Goal: Information Seeking & Learning: Understand process/instructions

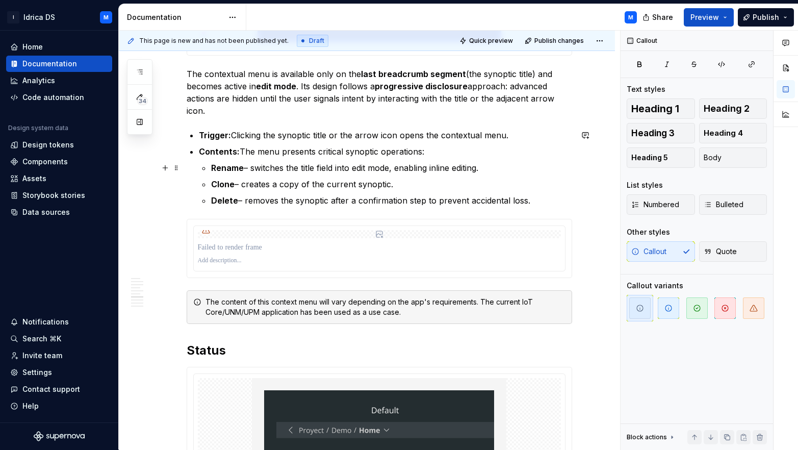
scroll to position [943, 0]
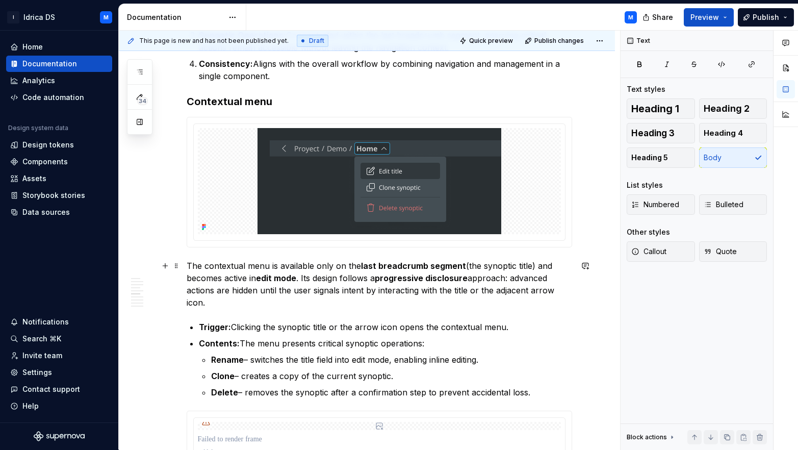
scroll to position [961, 0]
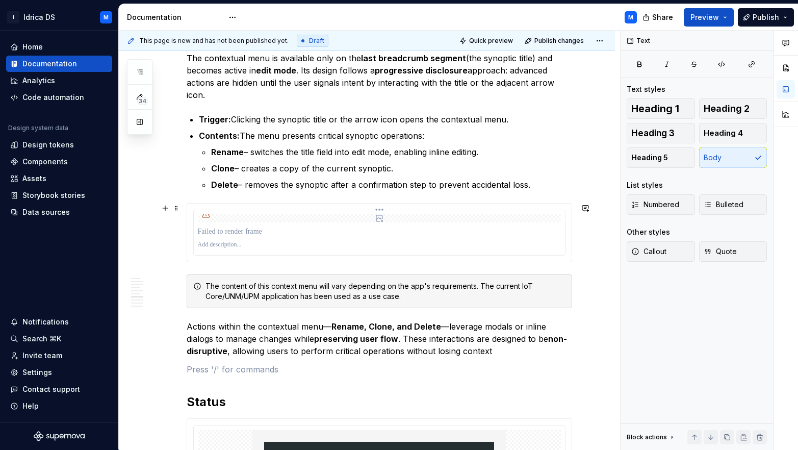
click at [328, 234] on p at bounding box center [379, 231] width 363 height 10
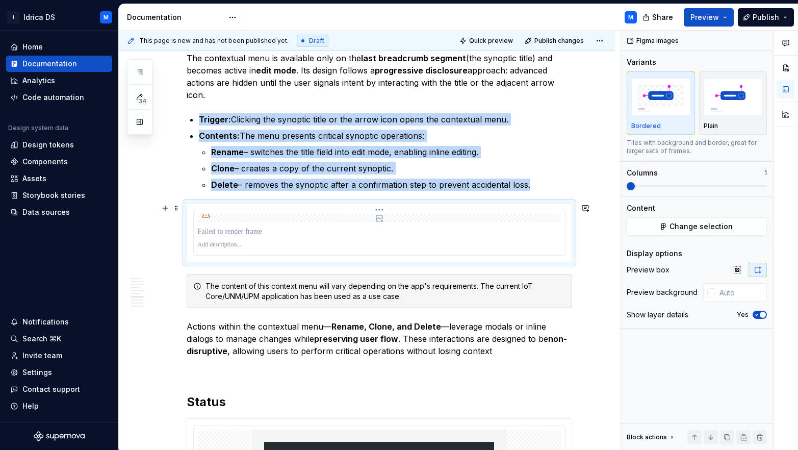
click at [401, 216] on div at bounding box center [379, 218] width 363 height 8
click at [367, 217] on div at bounding box center [379, 218] width 363 height 8
click at [252, 213] on div at bounding box center [379, 232] width 371 height 45
drag, startPoint x: 252, startPoint y: 213, endPoint x: 300, endPoint y: 210, distance: 48.0
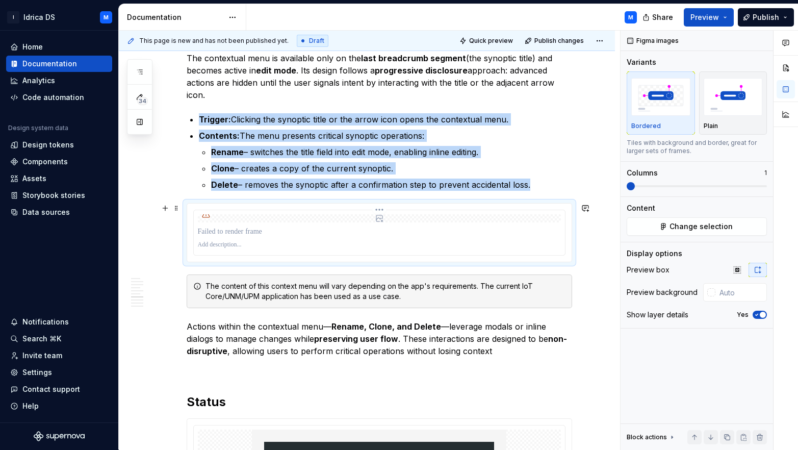
click at [252, 213] on div at bounding box center [379, 232] width 371 height 45
click at [697, 227] on span "Change selection" at bounding box center [701, 226] width 63 height 10
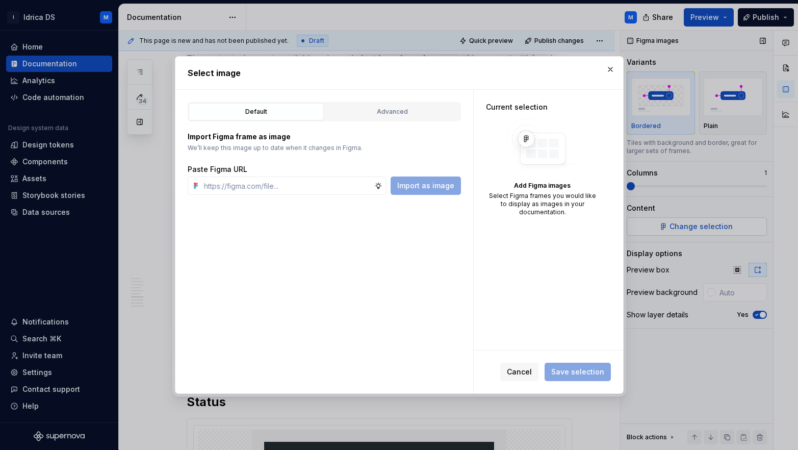
type textarea "*"
click at [521, 367] on span "Cancel" at bounding box center [519, 372] width 25 height 10
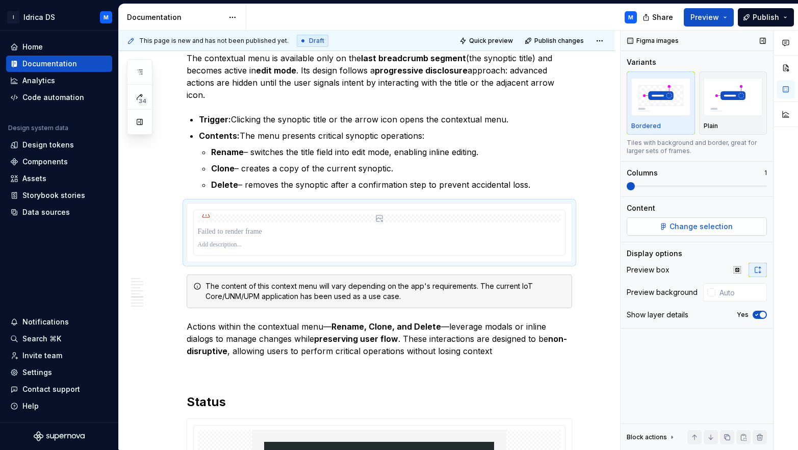
click at [722, 227] on span "Change selection" at bounding box center [701, 226] width 63 height 10
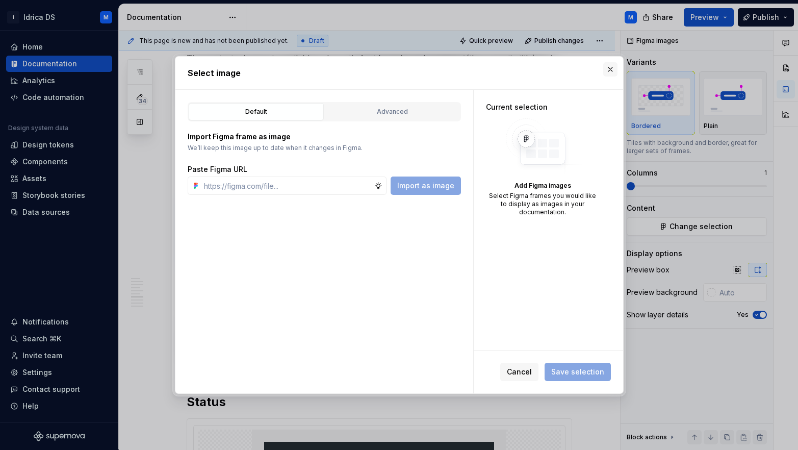
click at [606, 71] on button "button" at bounding box center [610, 69] width 14 height 14
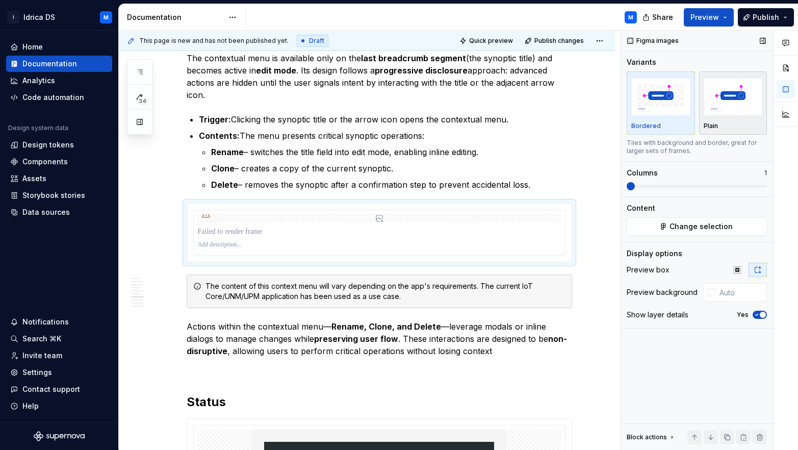
click at [715, 100] on img "button" at bounding box center [733, 96] width 59 height 37
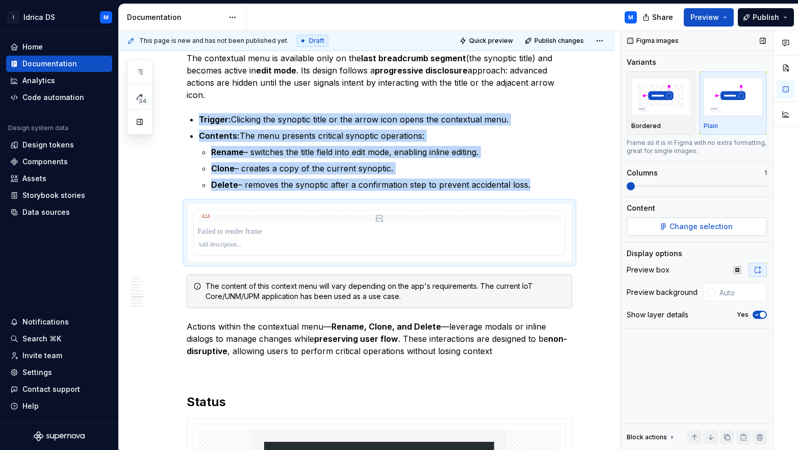
click at [706, 225] on span "Change selection" at bounding box center [701, 226] width 63 height 10
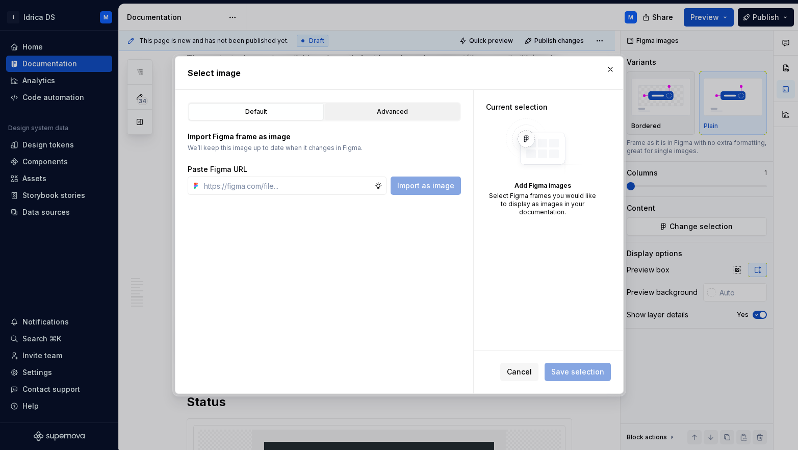
click at [388, 109] on div "Advanced" at bounding box center [392, 112] width 128 height 10
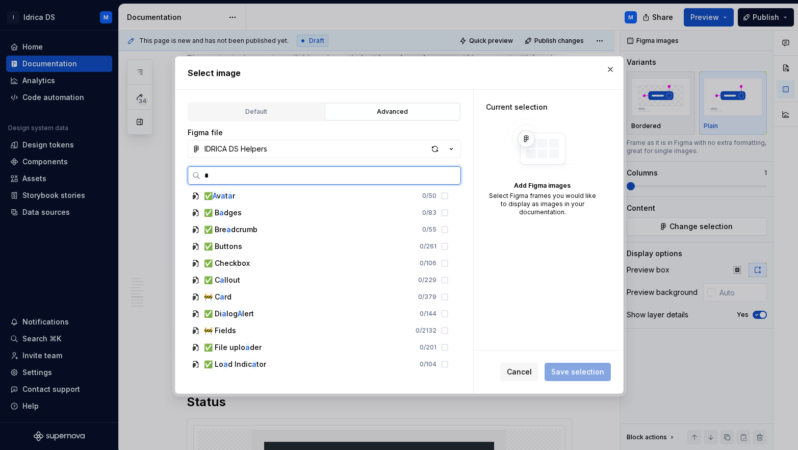
scroll to position [0, 0]
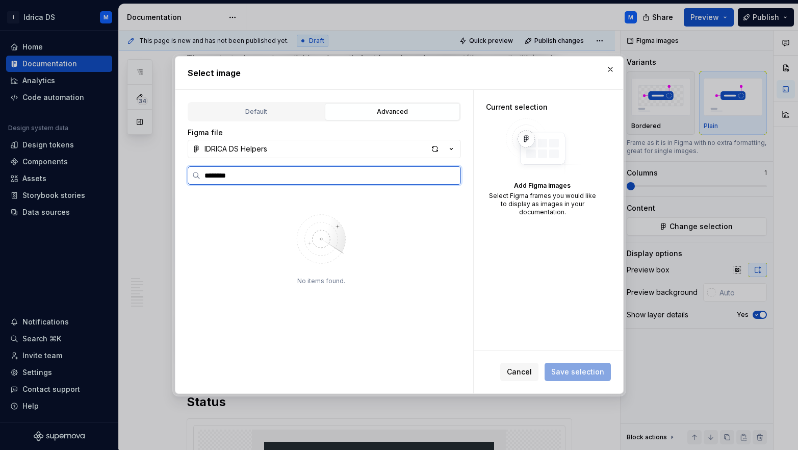
type input "********"
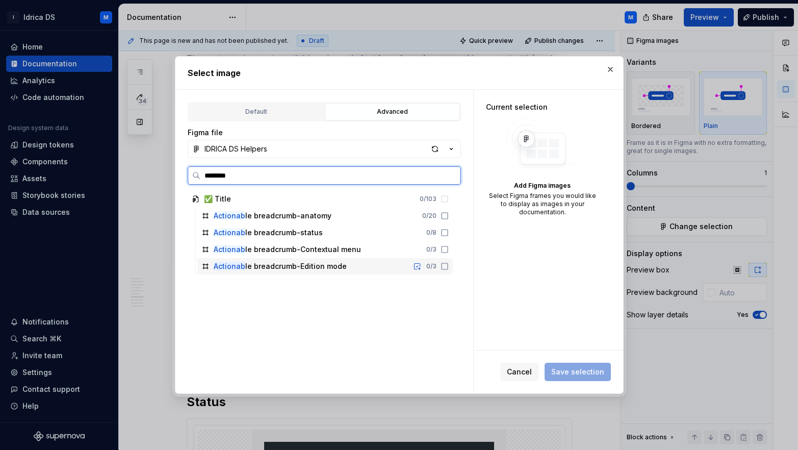
click at [363, 267] on div "Actionab le breadcrumb-Edition mode 0 / 3" at bounding box center [324, 266] width 255 height 16
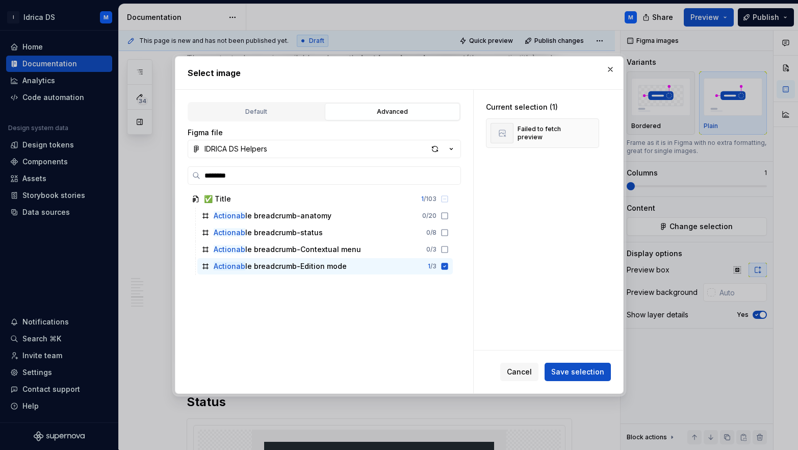
click at [567, 362] on div "Cancel Save selection" at bounding box center [548, 371] width 149 height 43
click at [567, 367] on span "Save selection" at bounding box center [577, 372] width 53 height 10
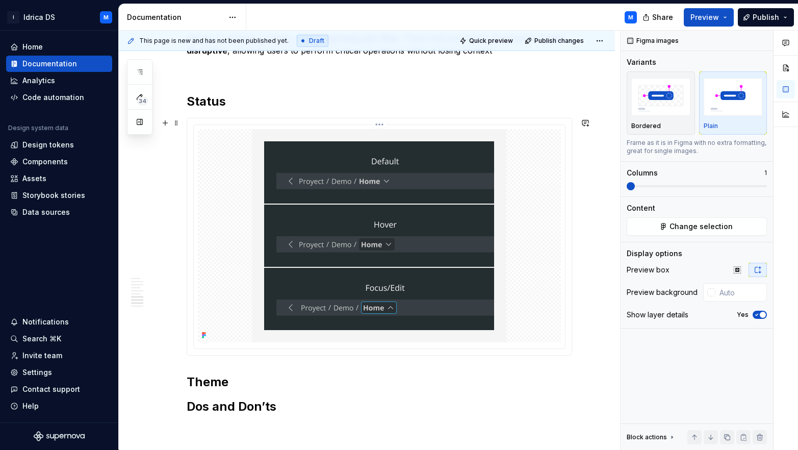
scroll to position [1066, 0]
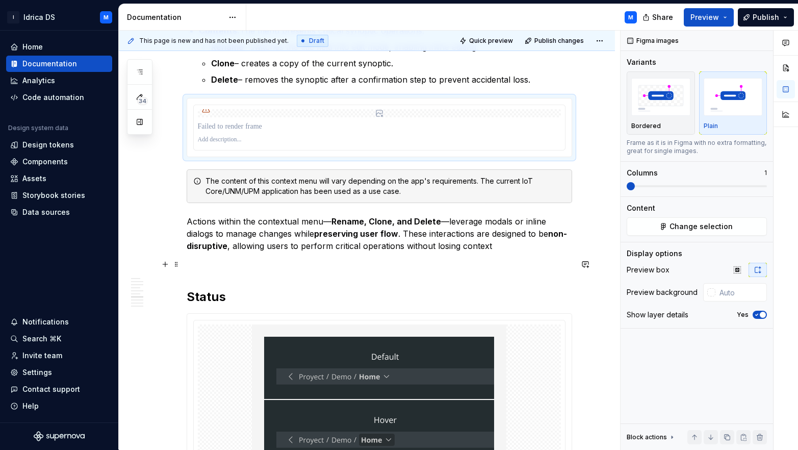
click at [238, 268] on p at bounding box center [380, 264] width 386 height 12
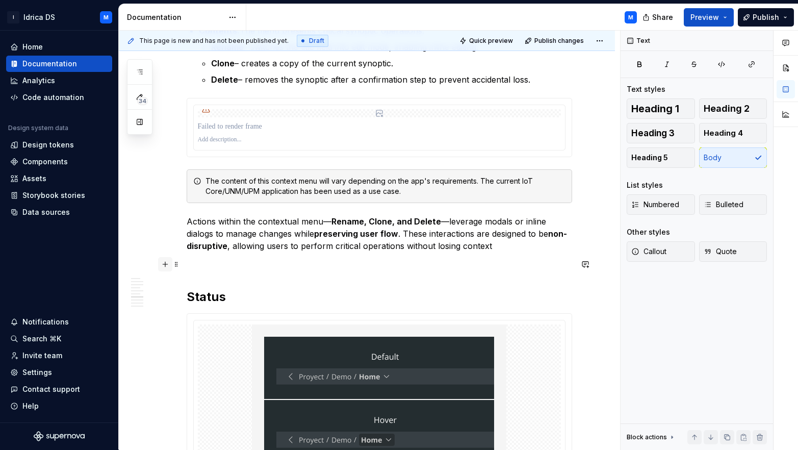
click at [167, 264] on button "button" at bounding box center [165, 264] width 14 height 14
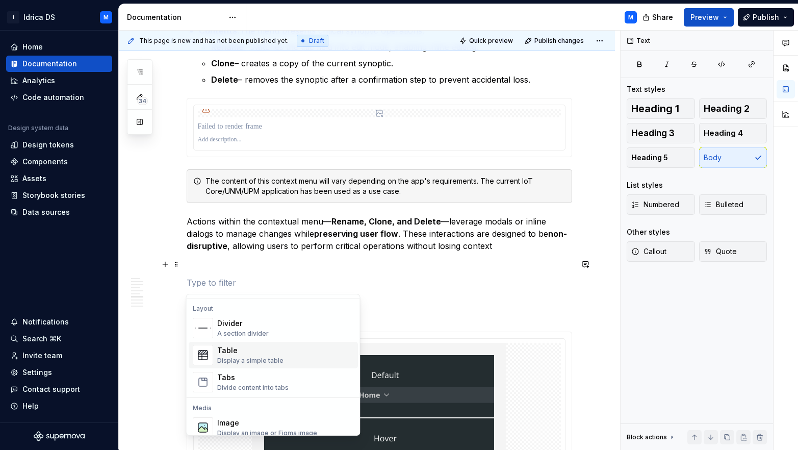
scroll to position [425, 0]
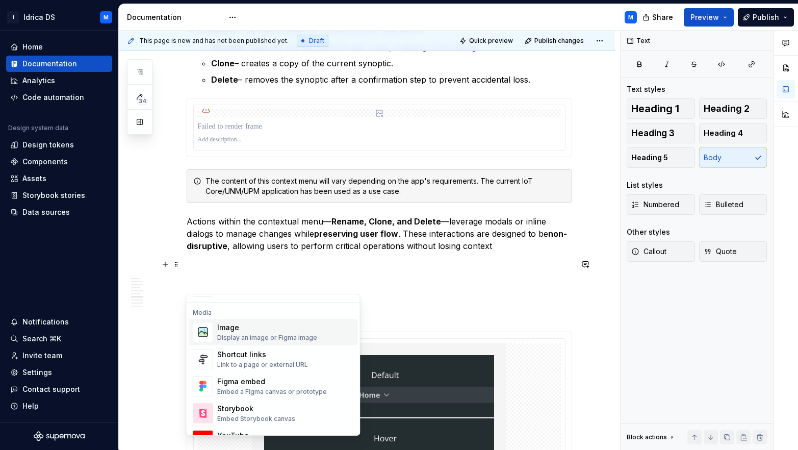
click at [238, 333] on div "Image Display an image or Figma image" at bounding box center [267, 331] width 100 height 19
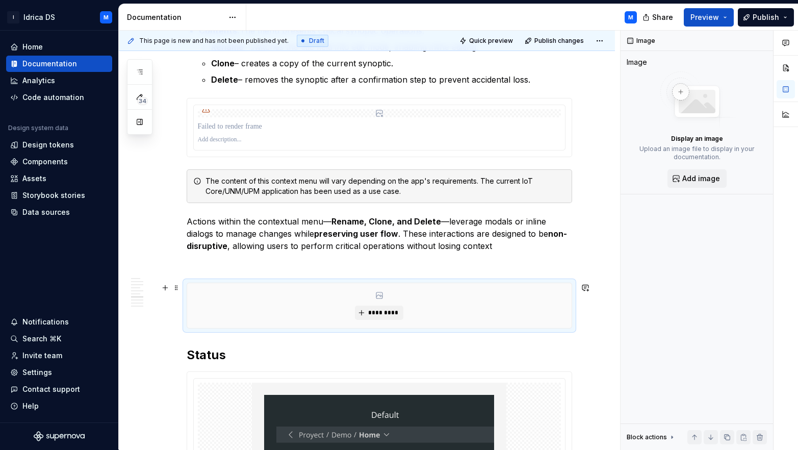
click at [484, 287] on div "*********" at bounding box center [379, 305] width 385 height 45
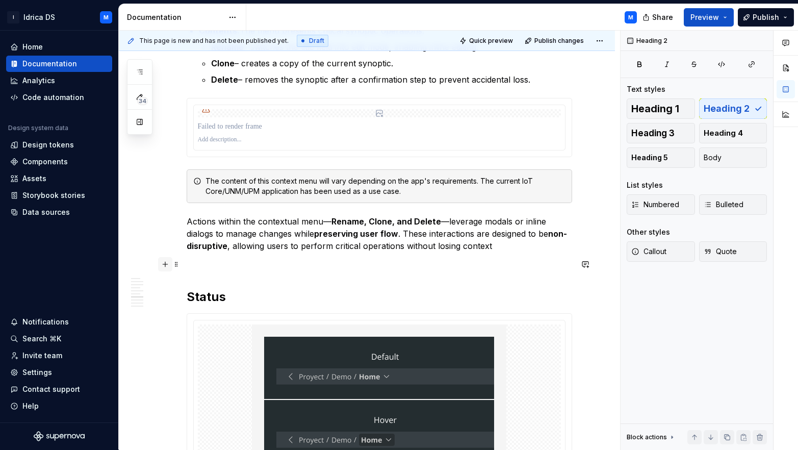
click at [163, 264] on button "button" at bounding box center [165, 264] width 14 height 14
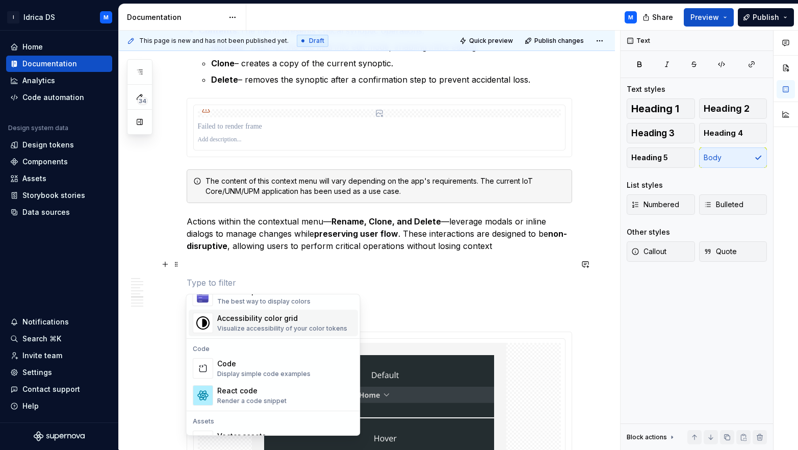
scroll to position [891, 0]
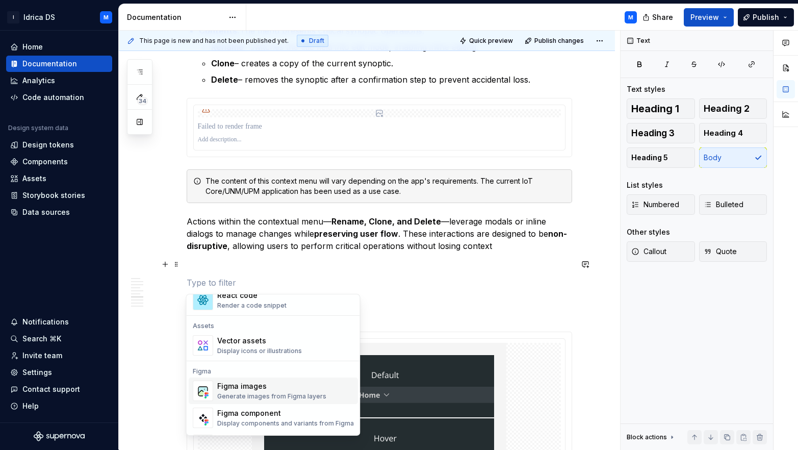
click at [247, 387] on div "Figma images" at bounding box center [271, 386] width 109 height 10
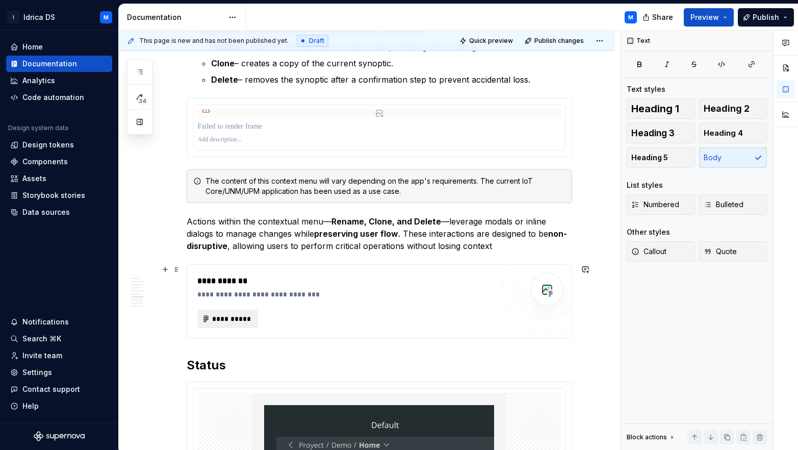
click at [216, 320] on span "**********" at bounding box center [232, 319] width 40 height 10
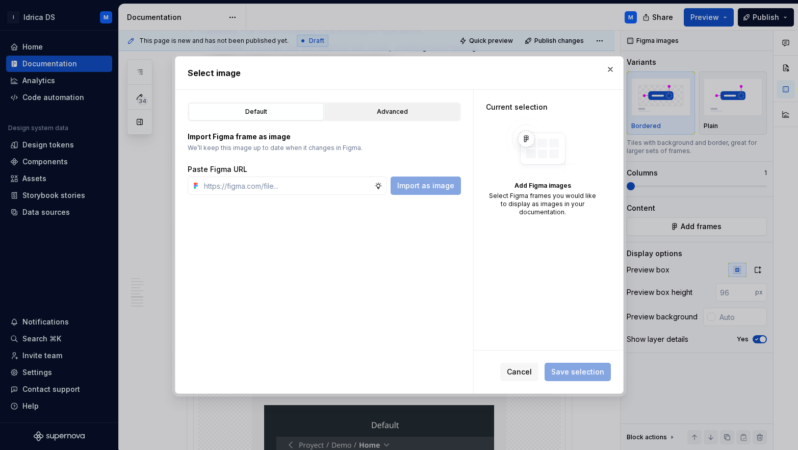
type textarea "*"
click at [401, 113] on div "Advanced" at bounding box center [392, 112] width 128 height 10
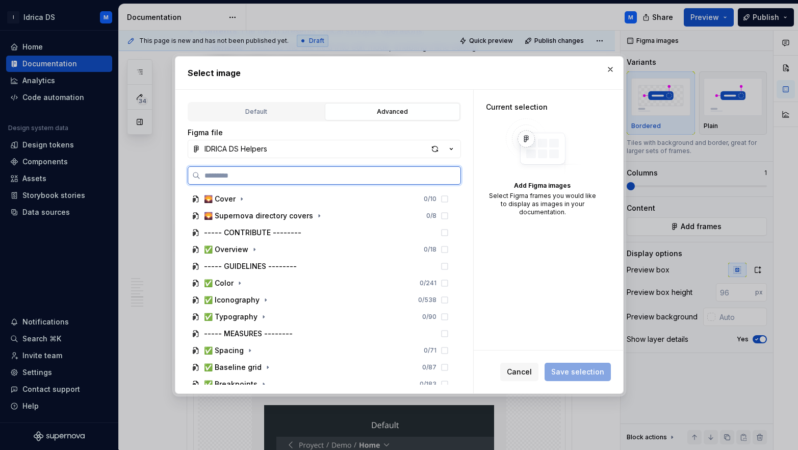
click at [270, 177] on input "search" at bounding box center [330, 175] width 260 height 10
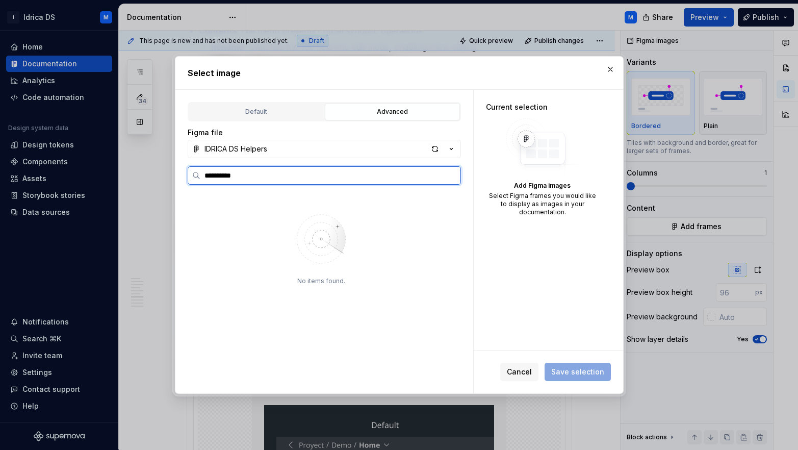
type input "**********"
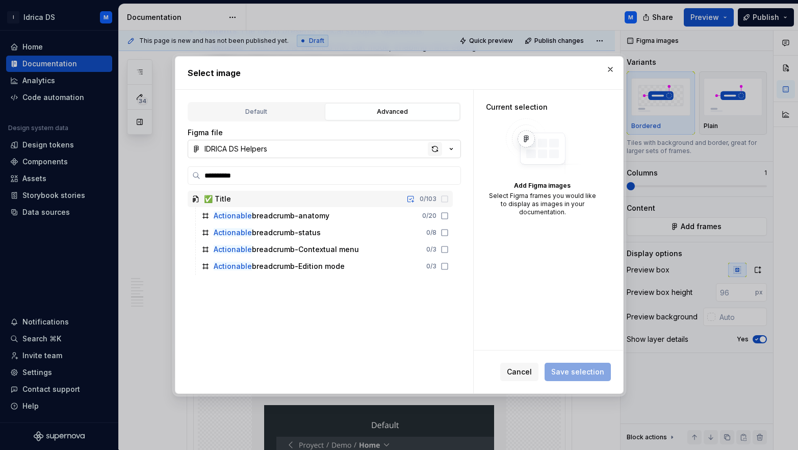
click at [432, 146] on div "button" at bounding box center [435, 149] width 14 height 14
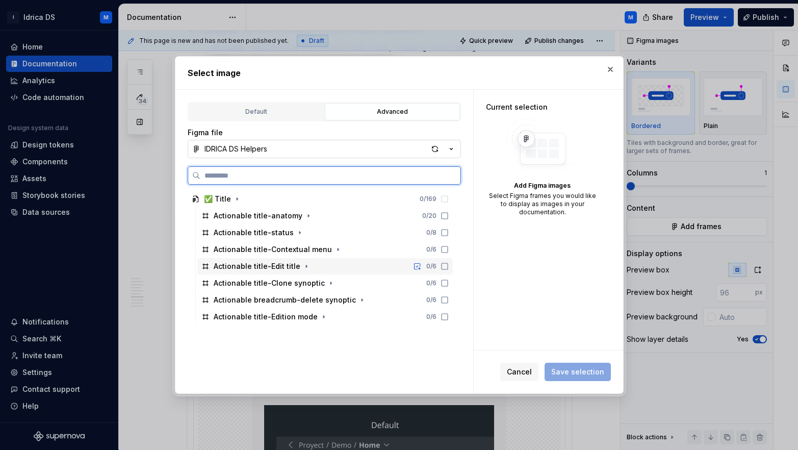
click at [349, 262] on div "Actionable title-Edit title 0 / 6" at bounding box center [324, 266] width 255 height 16
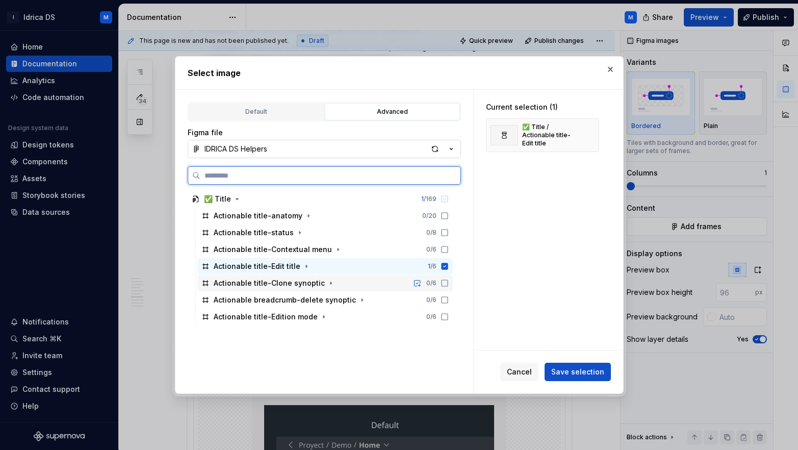
click at [363, 278] on div "Actionable title-Clone synoptic 0 / 6" at bounding box center [324, 283] width 255 height 16
click at [394, 297] on div "Actionable breadcrumb-delete synoptic 0 / 6" at bounding box center [324, 300] width 255 height 16
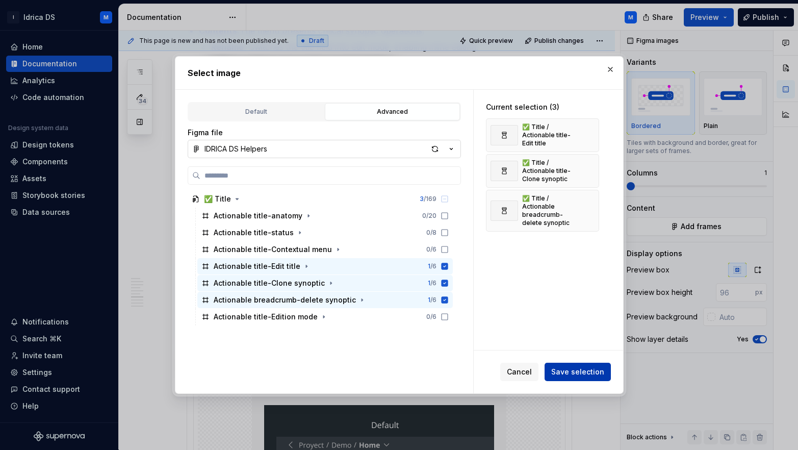
click at [562, 365] on button "Save selection" at bounding box center [578, 372] width 66 height 18
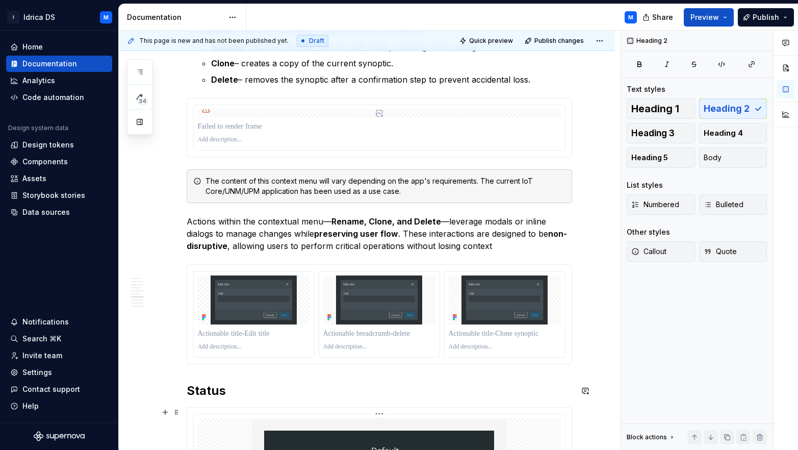
scroll to position [1068, 0]
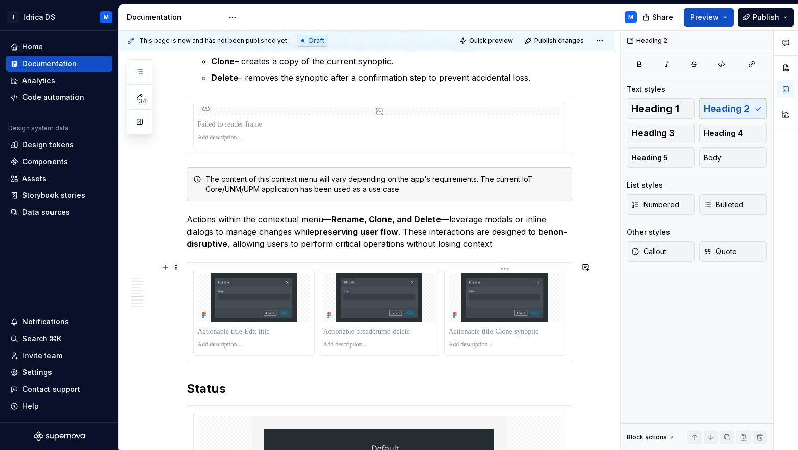
click at [505, 315] on img at bounding box center [505, 297] width 112 height 49
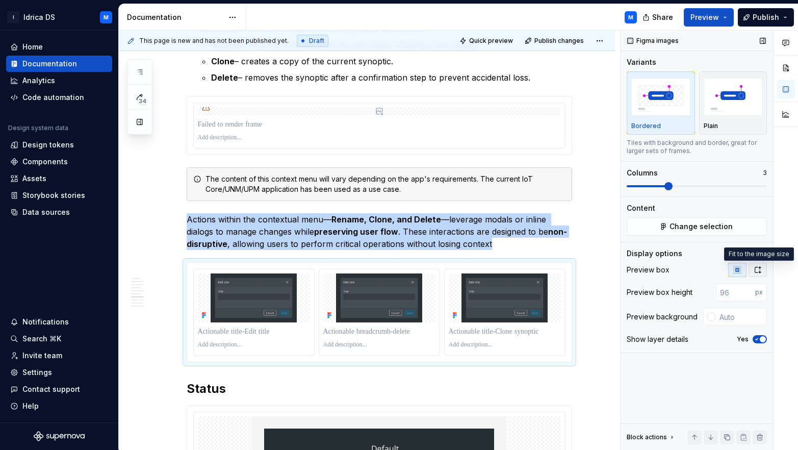
click at [753, 267] on button "button" at bounding box center [758, 270] width 18 height 14
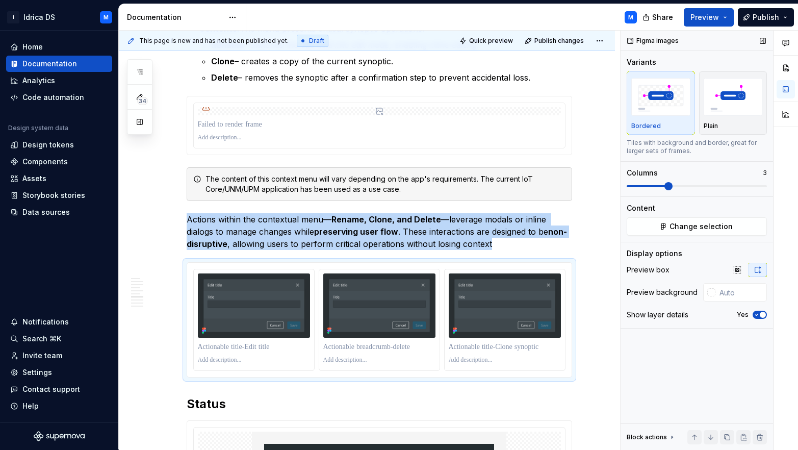
click at [756, 312] on icon "button" at bounding box center [757, 315] width 8 height 6
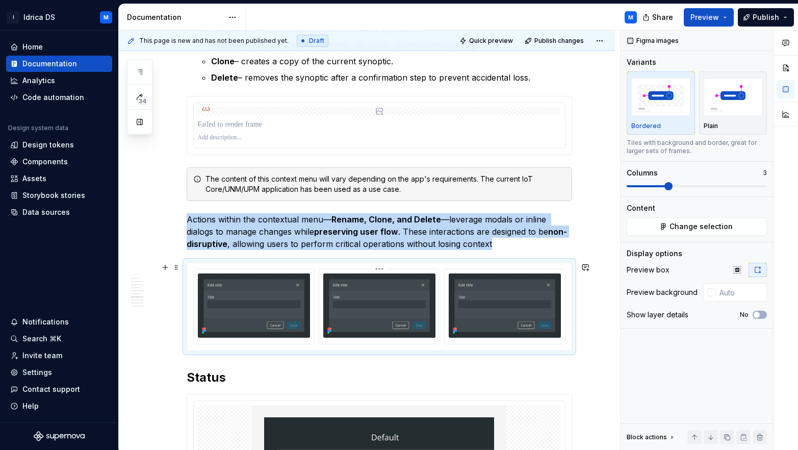
click at [363, 310] on img at bounding box center [379, 305] width 112 height 64
click at [681, 234] on button "Change selection" at bounding box center [697, 226] width 140 height 18
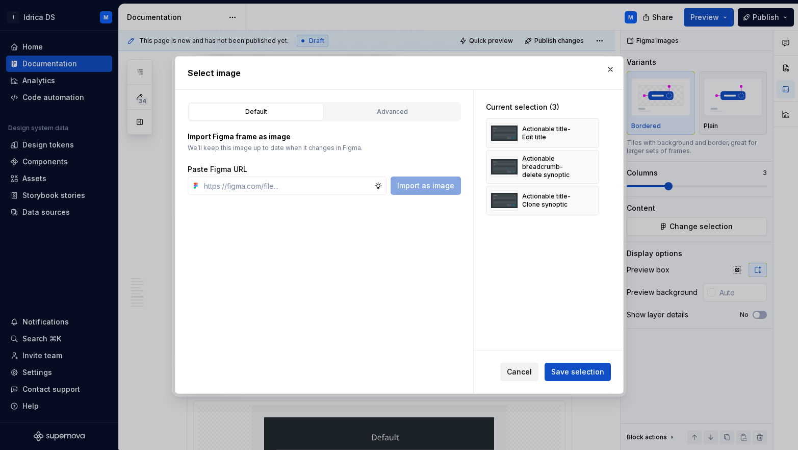
click at [529, 373] on span "Cancel" at bounding box center [519, 372] width 25 height 10
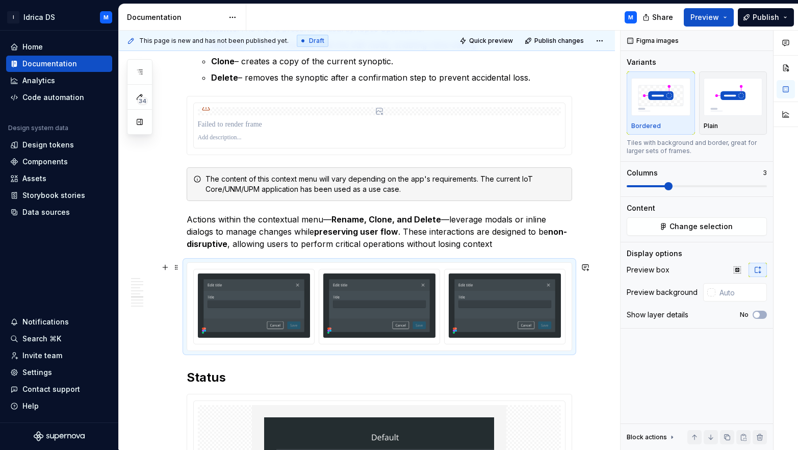
click at [491, 264] on div at bounding box center [379, 307] width 385 height 88
click at [489, 269] on div at bounding box center [379, 307] width 385 height 88
click at [715, 222] on span "Change selection" at bounding box center [701, 226] width 63 height 10
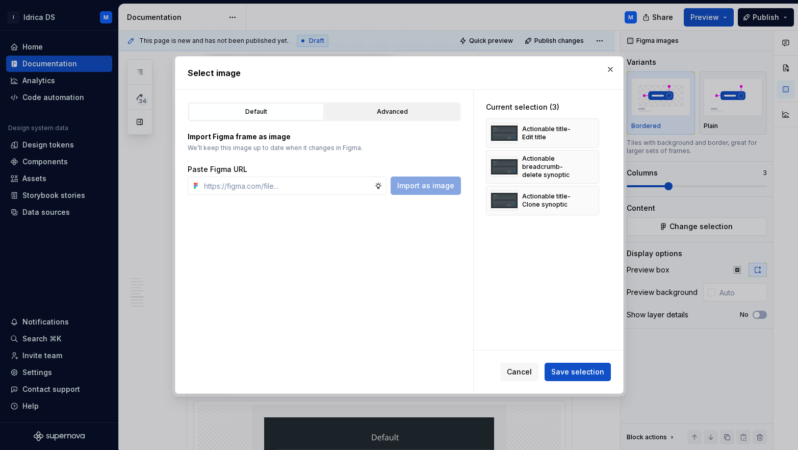
click at [406, 106] on button "Advanced" at bounding box center [392, 111] width 135 height 17
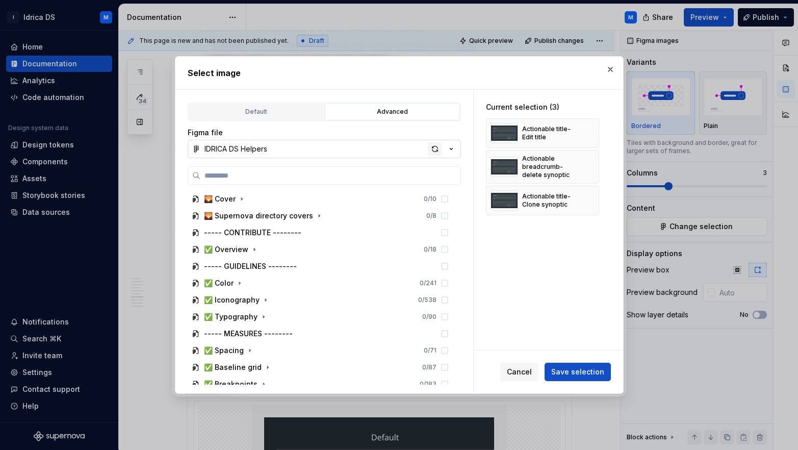
click at [438, 147] on div "button" at bounding box center [435, 149] width 14 height 14
click at [516, 371] on span "Cancel" at bounding box center [519, 372] width 25 height 10
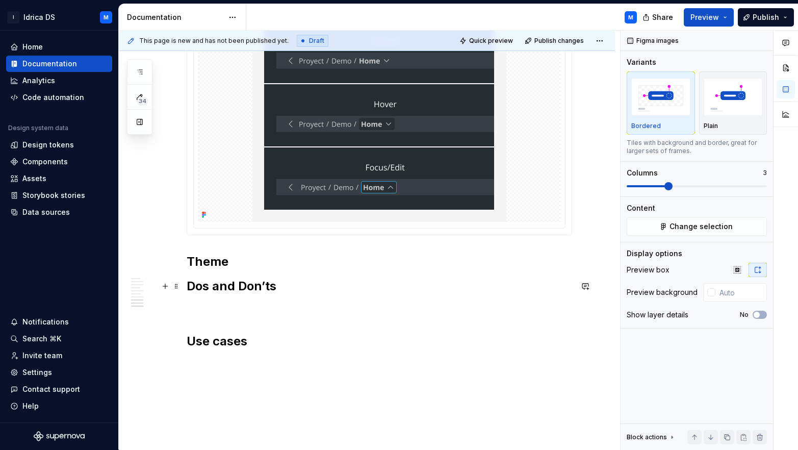
scroll to position [1279, 0]
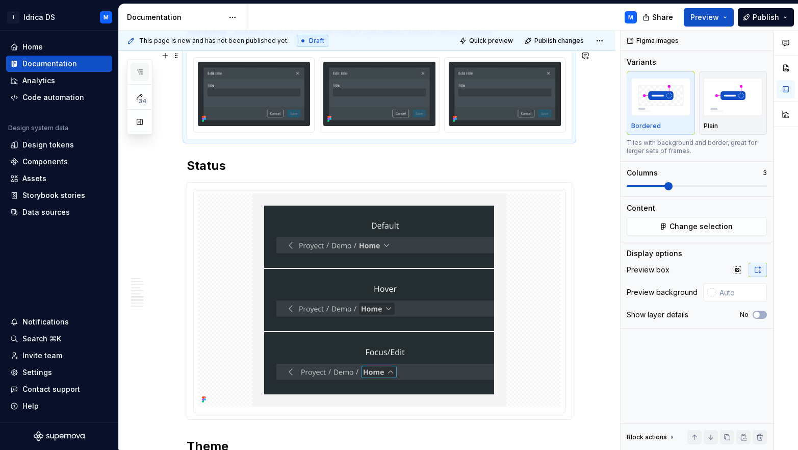
click at [147, 69] on button "button" at bounding box center [140, 72] width 18 height 18
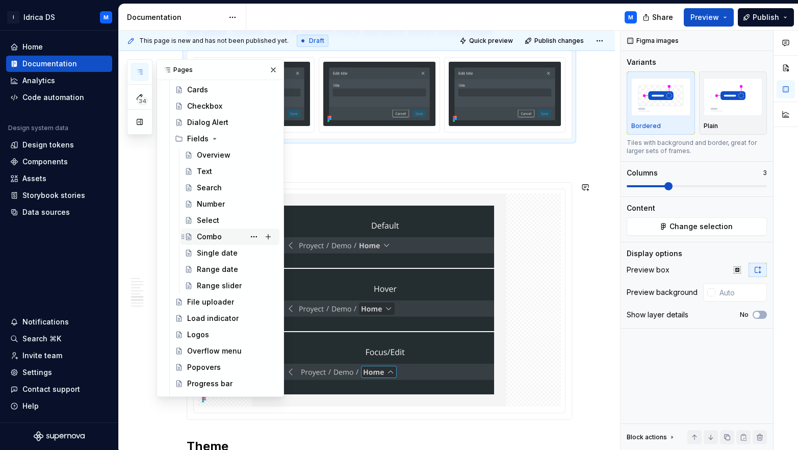
scroll to position [805, 0]
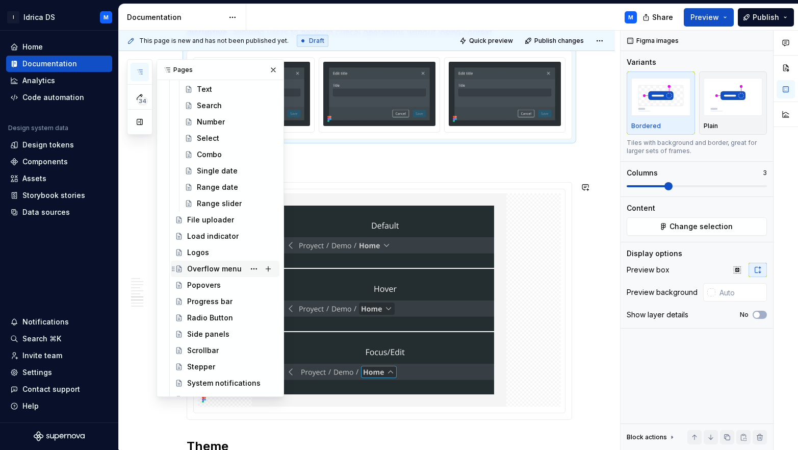
click at [217, 273] on div "Overflow menu" at bounding box center [214, 269] width 55 height 10
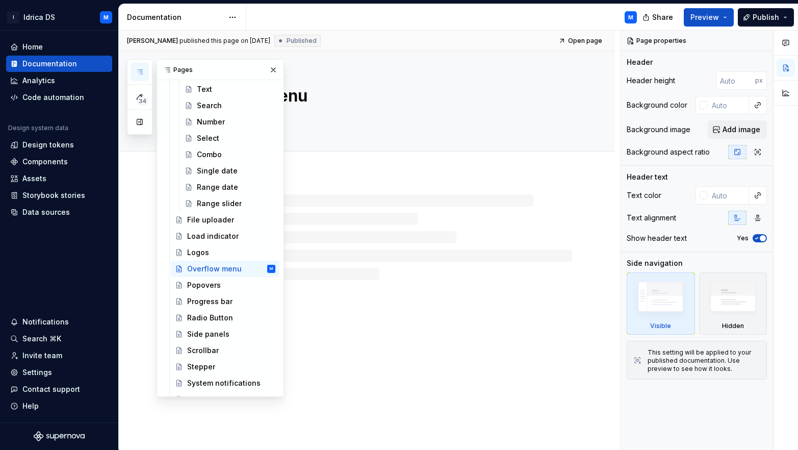
click at [143, 71] on icon "button" at bounding box center [140, 72] width 8 height 8
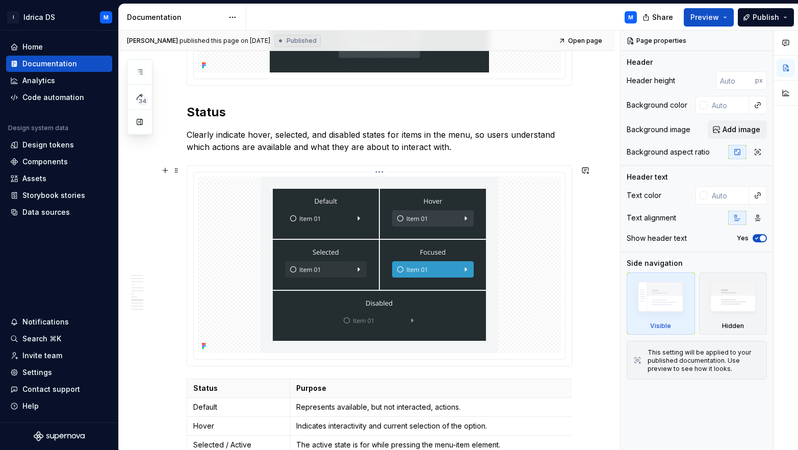
scroll to position [2389, 0]
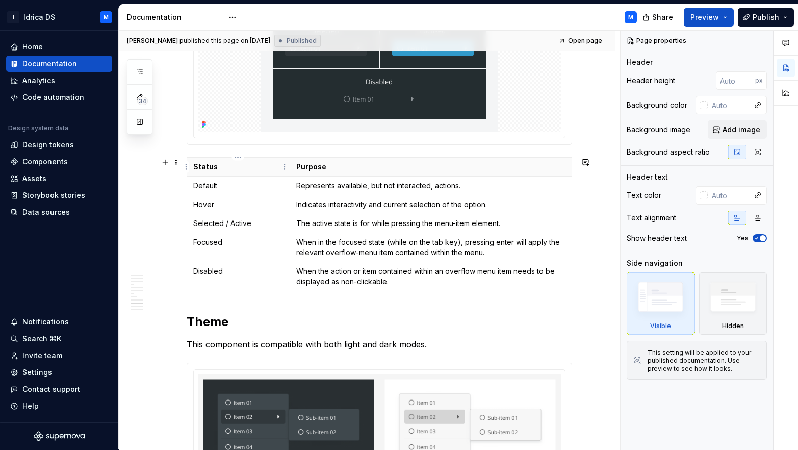
click at [237, 168] on p "Status" at bounding box center [238, 167] width 91 height 10
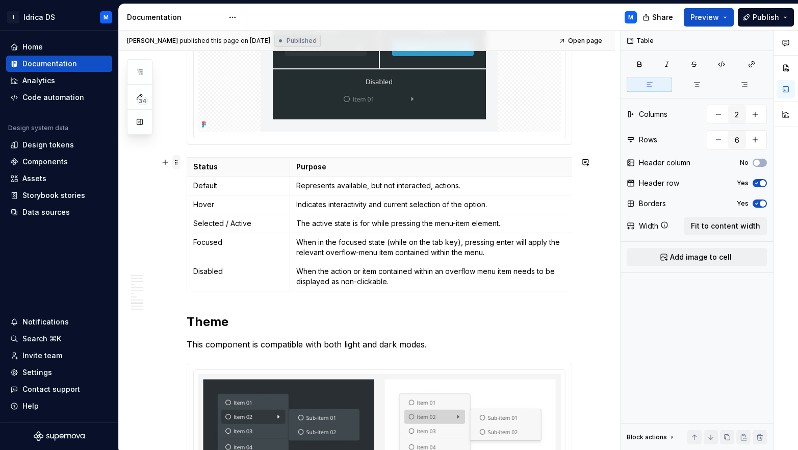
click at [180, 163] on span at bounding box center [176, 162] width 8 height 14
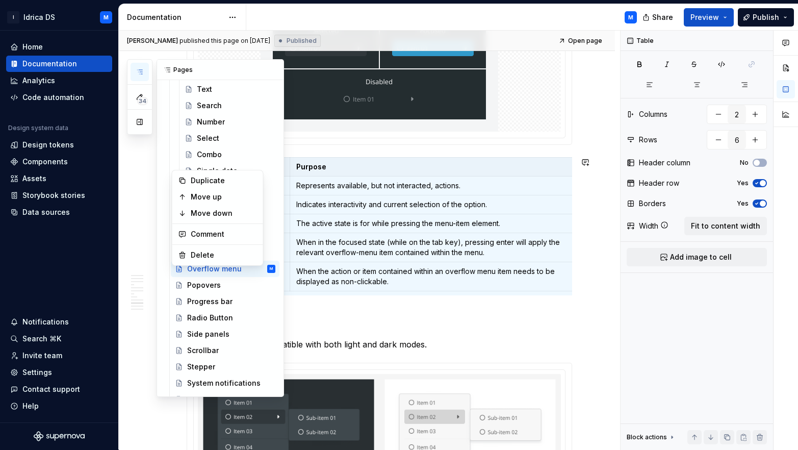
click at [137, 74] on icon "button" at bounding box center [140, 72] width 8 height 8
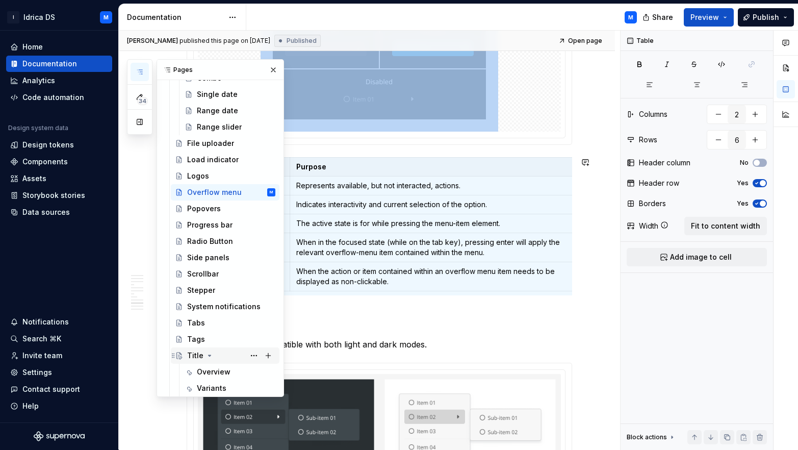
scroll to position [966, 0]
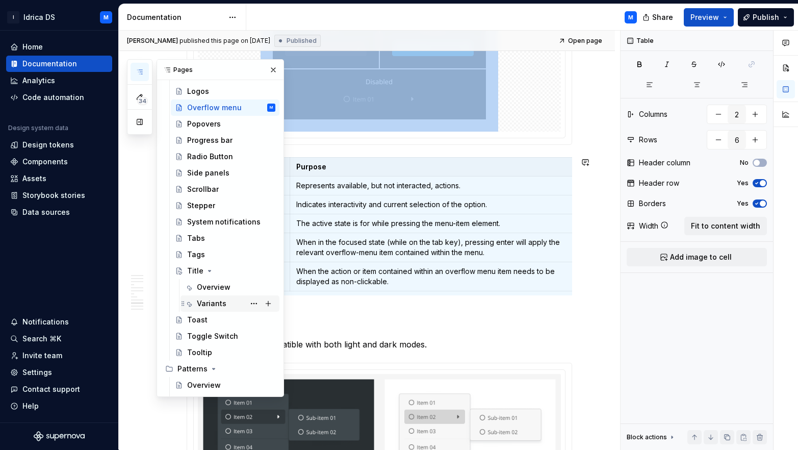
click at [220, 298] on div "Variants" at bounding box center [236, 303] width 79 height 14
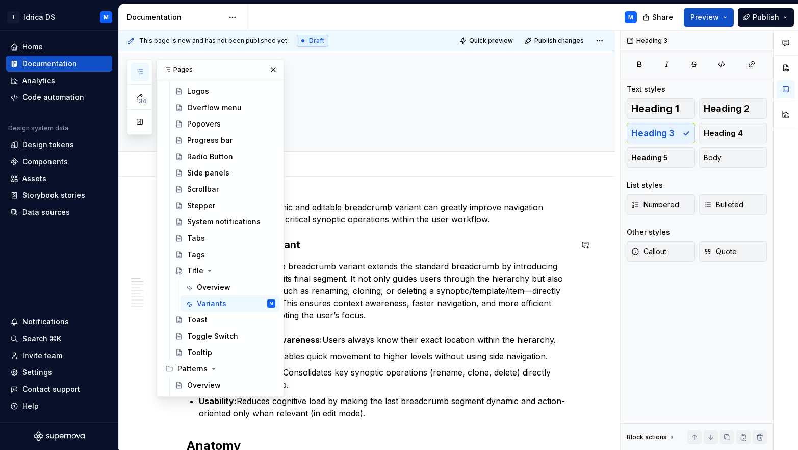
click at [347, 251] on h3 "Actionable title variant" at bounding box center [380, 245] width 386 height 14
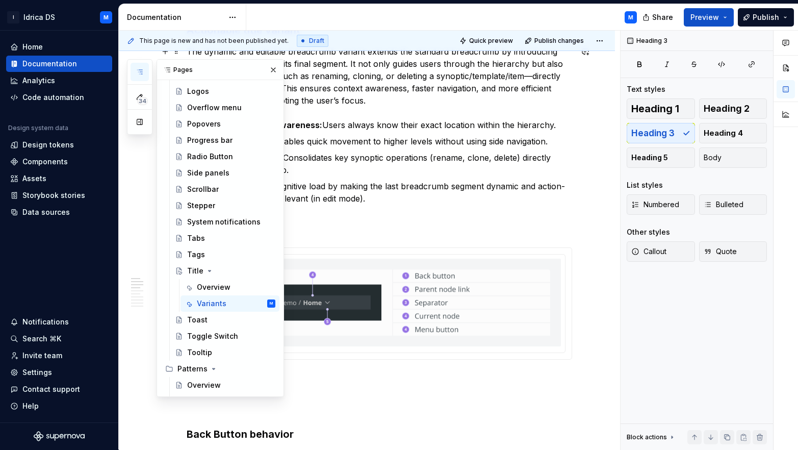
drag, startPoint x: 144, startPoint y: 78, endPoint x: 159, endPoint y: 90, distance: 19.2
click at [144, 76] on button "button" at bounding box center [140, 72] width 18 height 18
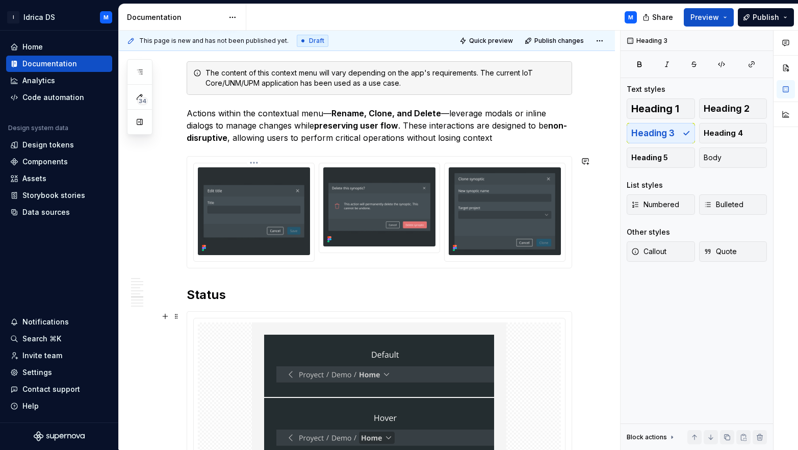
scroll to position [1377, 0]
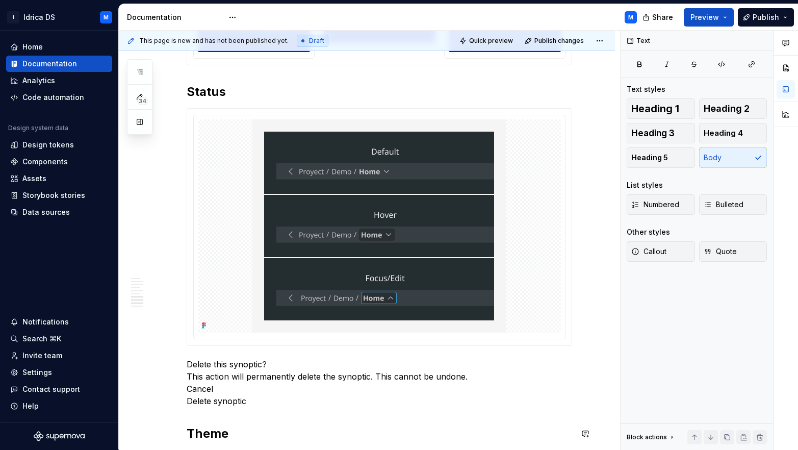
scroll to position [1385, 0]
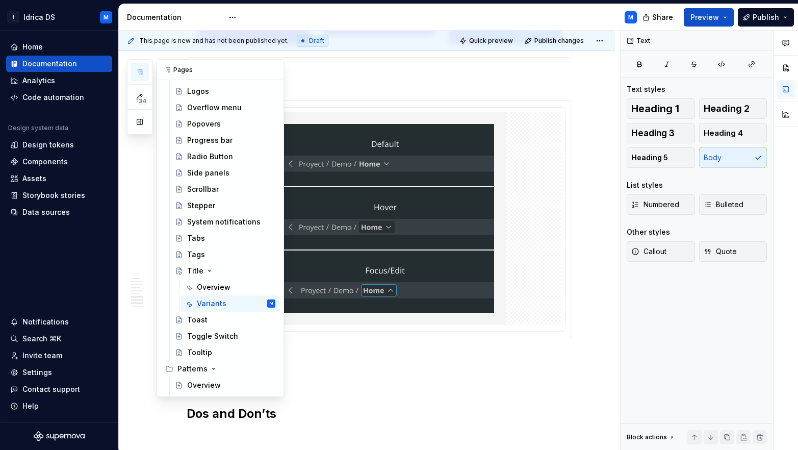
click at [138, 70] on icon "button" at bounding box center [140, 72] width 8 height 8
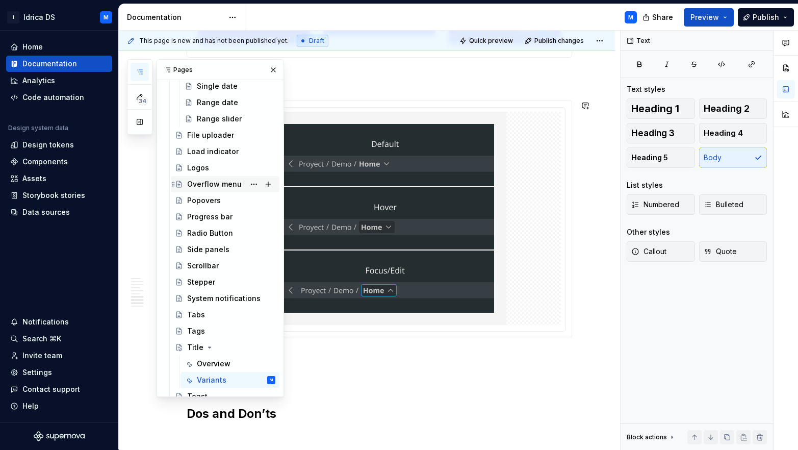
click at [209, 188] on div "Overflow menu" at bounding box center [214, 184] width 55 height 10
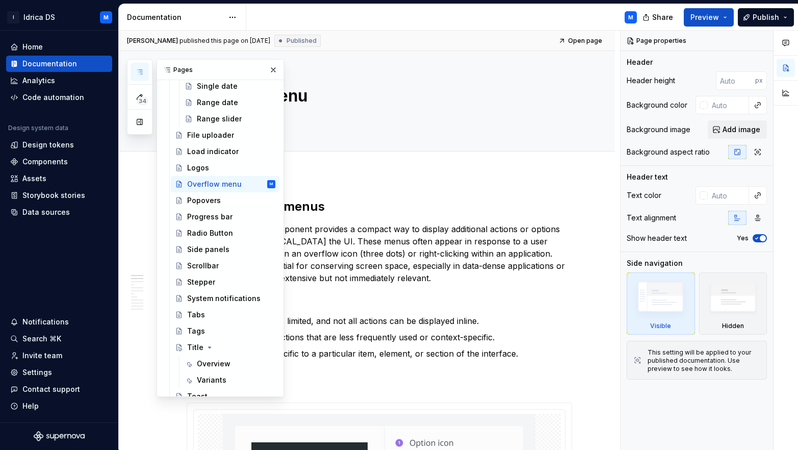
click at [142, 71] on icon "button" at bounding box center [140, 72] width 8 height 8
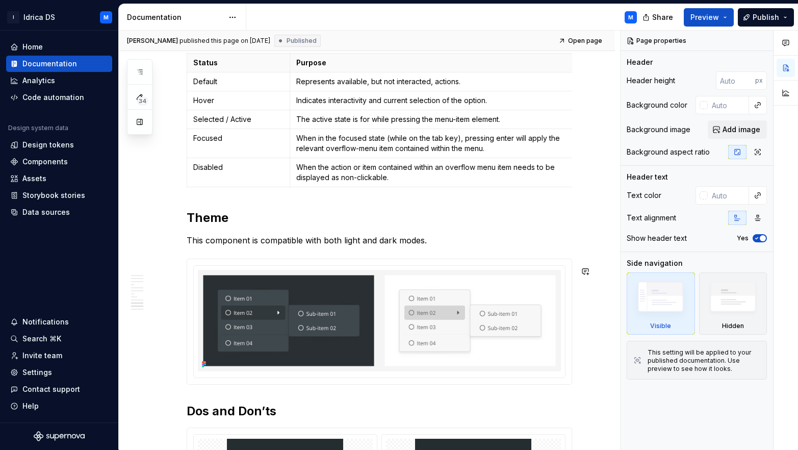
scroll to position [2418, 0]
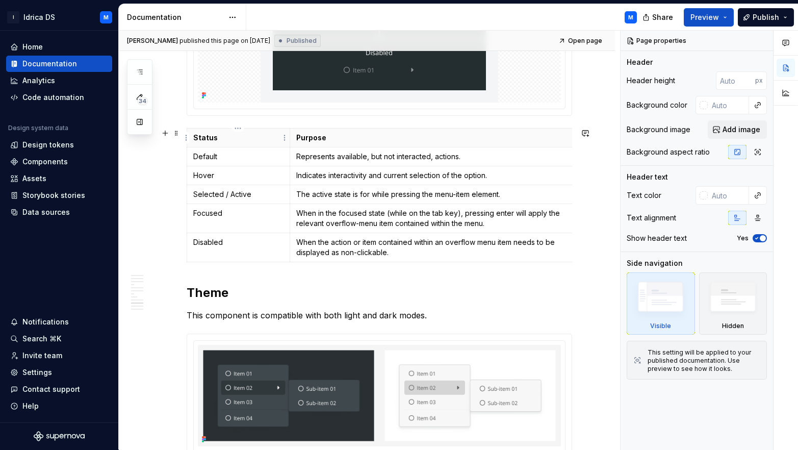
click at [218, 141] on p "Status" at bounding box center [238, 138] width 91 height 10
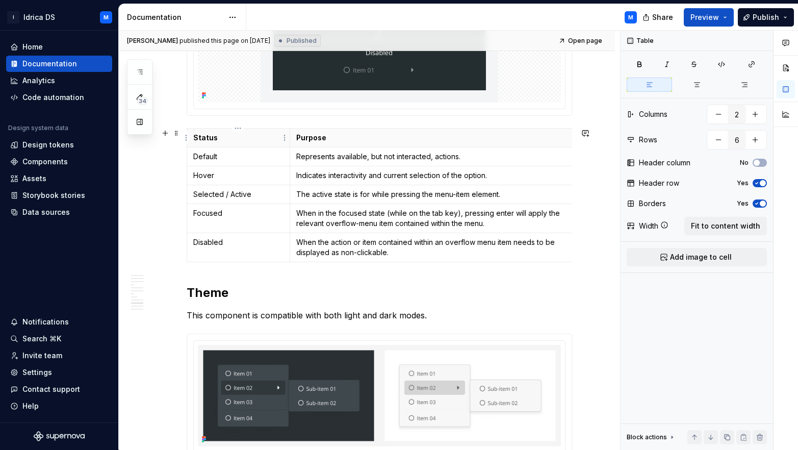
click at [299, 140] on p "Purpose" at bounding box center [431, 138] width 271 height 10
click at [173, 133] on span at bounding box center [176, 133] width 8 height 14
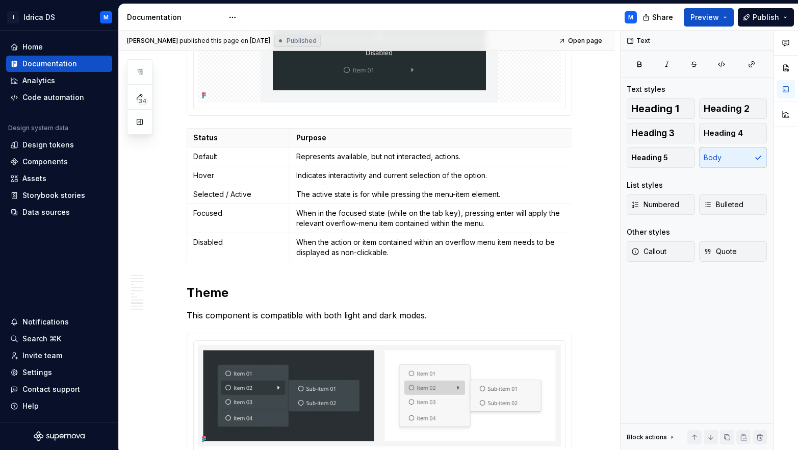
click at [573, 267] on div "[PERSON_NAME] published this page on [DATE] Published Open page Overflow menu E…" at bounding box center [369, 240] width 501 height 419
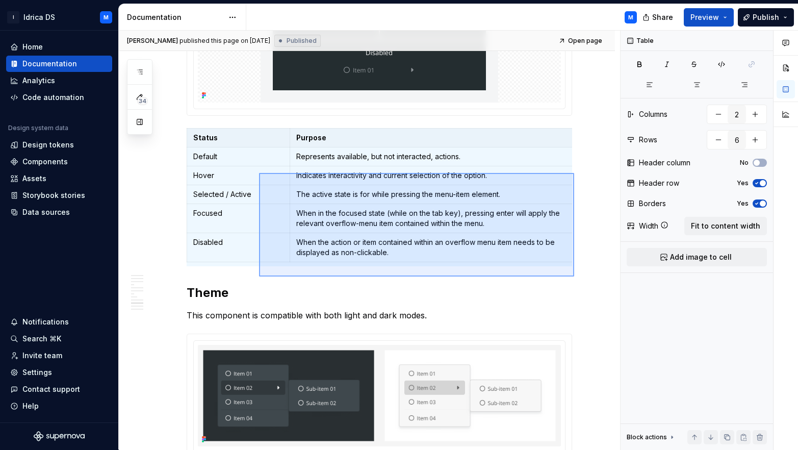
drag, startPoint x: 573, startPoint y: 275, endPoint x: 250, endPoint y: 169, distance: 339.8
click at [250, 169] on div "[PERSON_NAME] published this page on [DATE] Published Open page Overflow menu E…" at bounding box center [369, 240] width 501 height 419
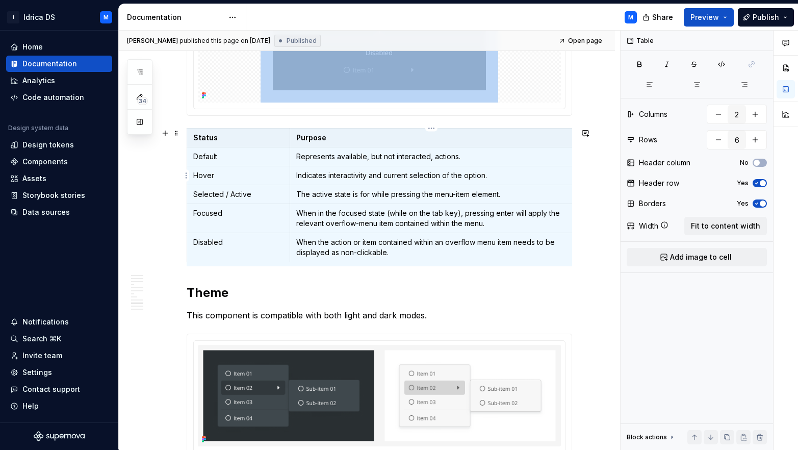
copy div
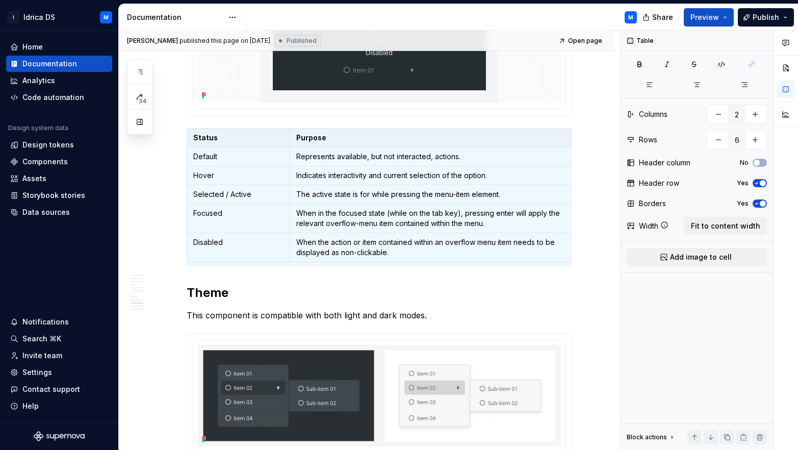
click at [129, 68] on div "34" at bounding box center [139, 96] width 25 height 75
click at [135, 68] on button "button" at bounding box center [140, 72] width 18 height 18
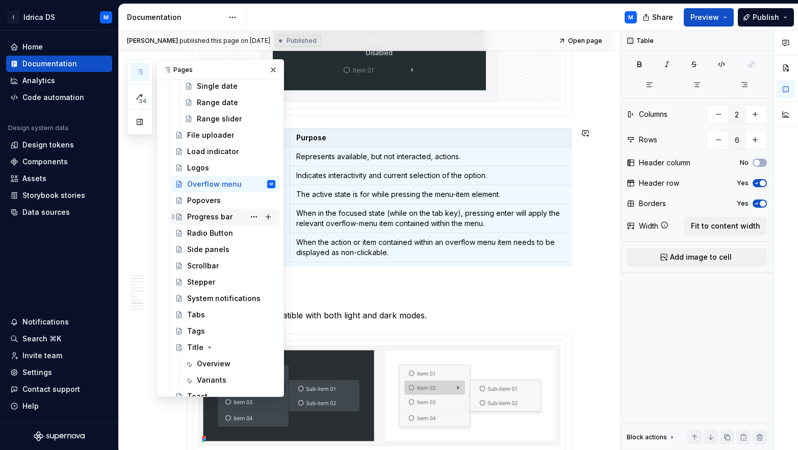
scroll to position [906, 0]
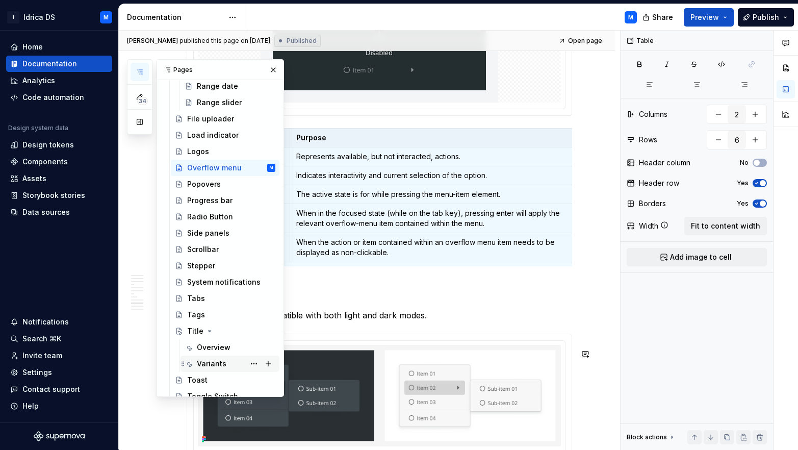
click at [213, 359] on div "Variants" at bounding box center [212, 363] width 30 height 10
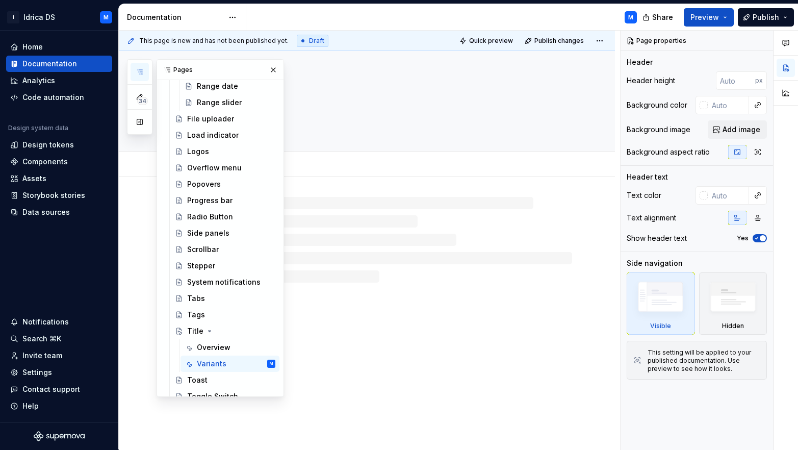
click at [392, 233] on div at bounding box center [380, 240] width 386 height 86
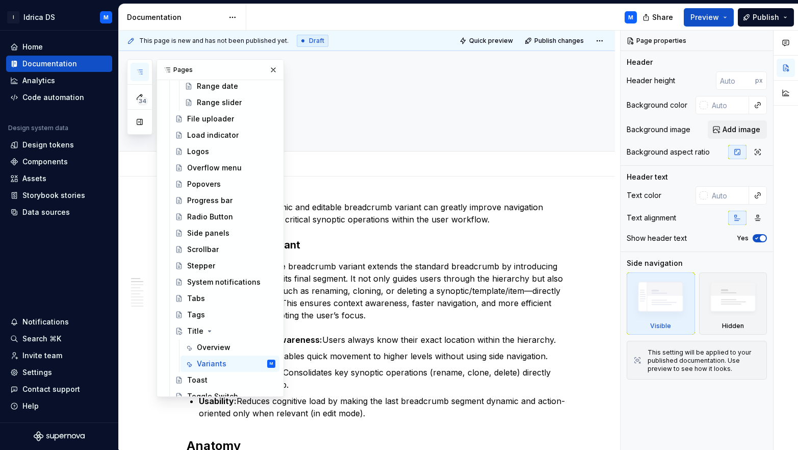
click at [141, 70] on icon "button" at bounding box center [139, 72] width 5 height 4
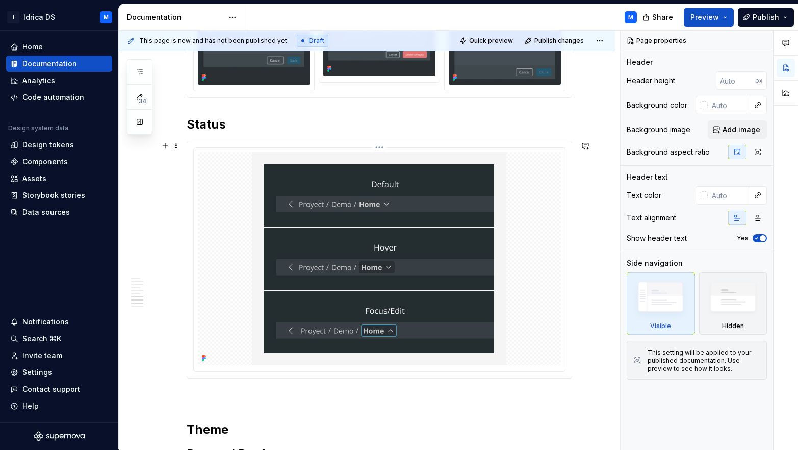
scroll to position [1437, 0]
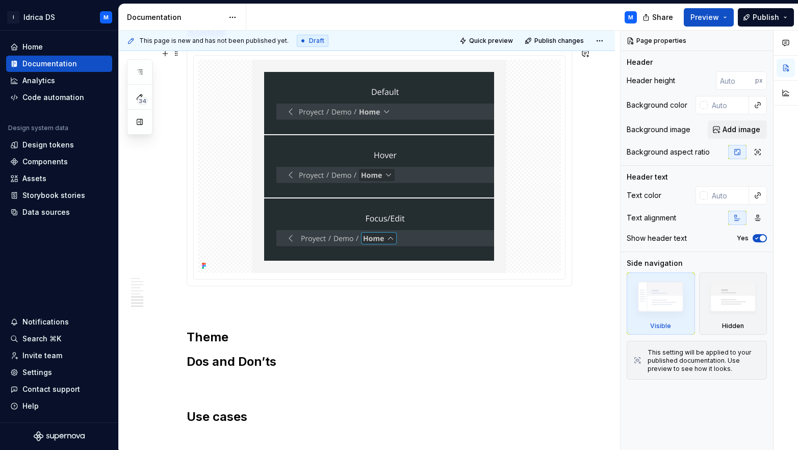
click at [222, 286] on div at bounding box center [380, 167] width 386 height 238
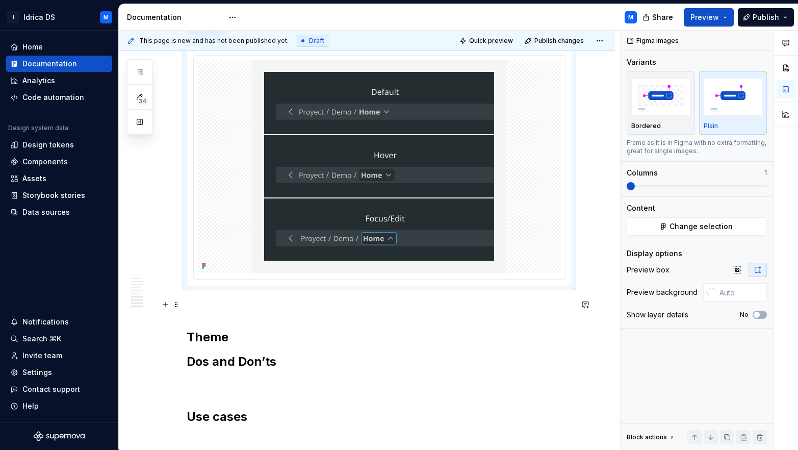
click at [216, 299] on p at bounding box center [380, 304] width 386 height 12
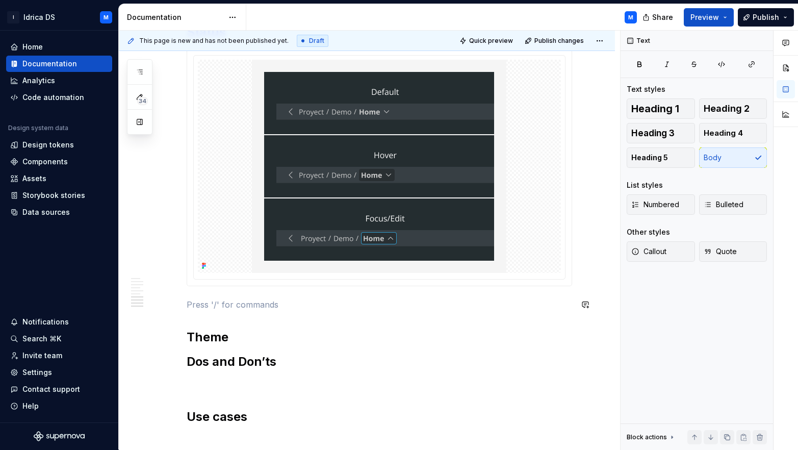
type textarea "*"
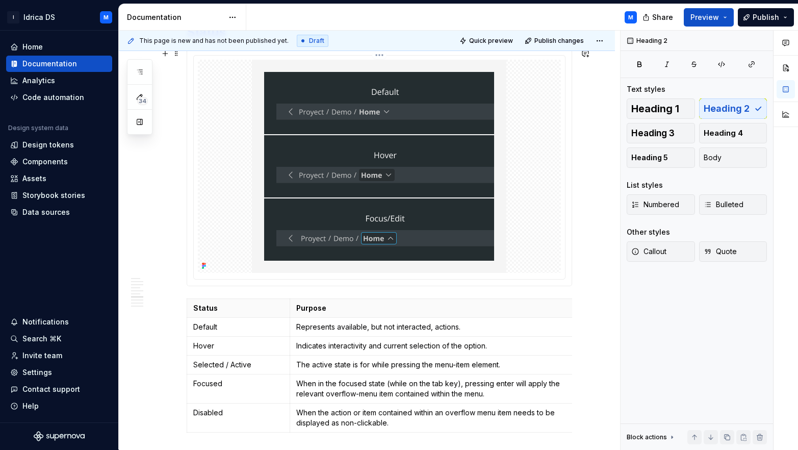
scroll to position [1538, 0]
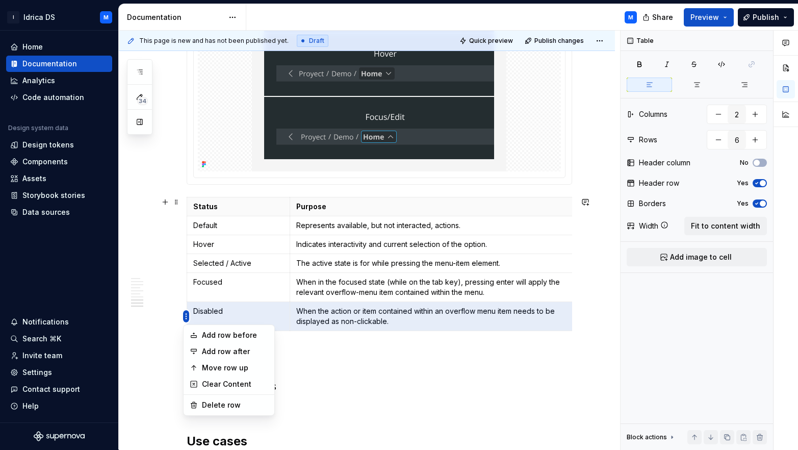
click at [185, 316] on html "I Idrica DS M Home Documentation Analytics Code automation Design system data D…" at bounding box center [399, 225] width 798 height 450
click at [229, 406] on div "Delete row" at bounding box center [235, 405] width 66 height 10
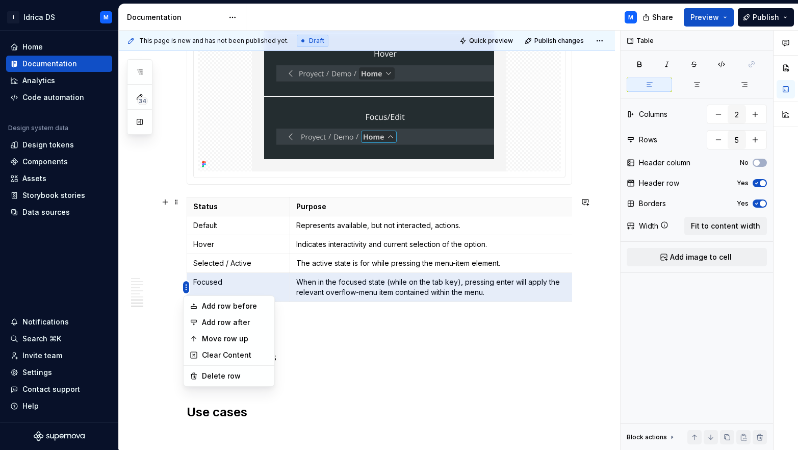
click at [187, 283] on html "I Idrica DS M Home Documentation Analytics Code automation Design system data D…" at bounding box center [399, 225] width 798 height 450
click at [219, 372] on div "Delete row" at bounding box center [235, 376] width 66 height 10
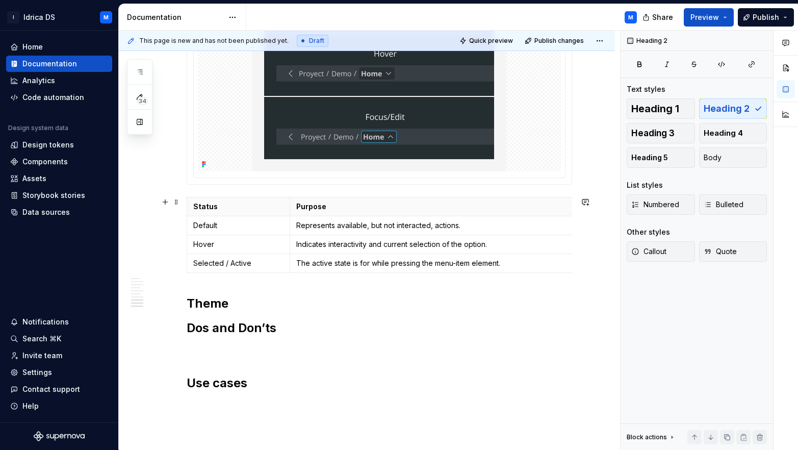
scroll to position [1477, 0]
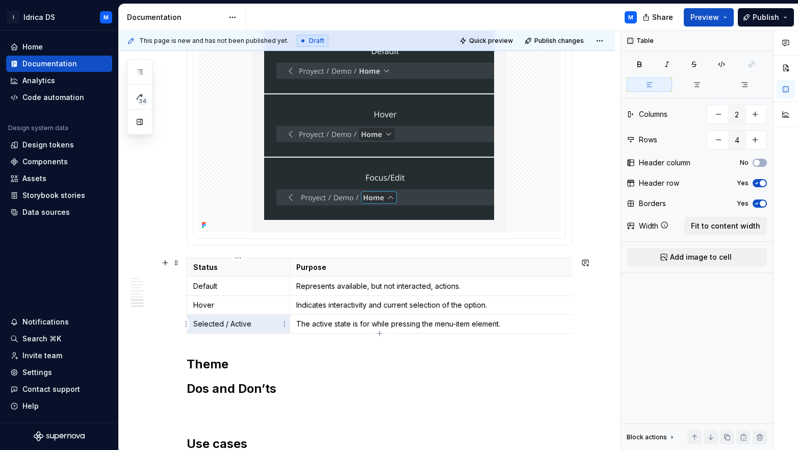
drag, startPoint x: 223, startPoint y: 323, endPoint x: 191, endPoint y: 322, distance: 31.6
click at [191, 322] on td "Selected / Active" at bounding box center [239, 324] width 104 height 19
click at [195, 322] on p "Selected / Active" at bounding box center [238, 324] width 91 height 10
drag, startPoint x: 194, startPoint y: 324, endPoint x: 220, endPoint y: 325, distance: 26.5
click at [220, 325] on p "Selected / Active" at bounding box center [238, 324] width 91 height 10
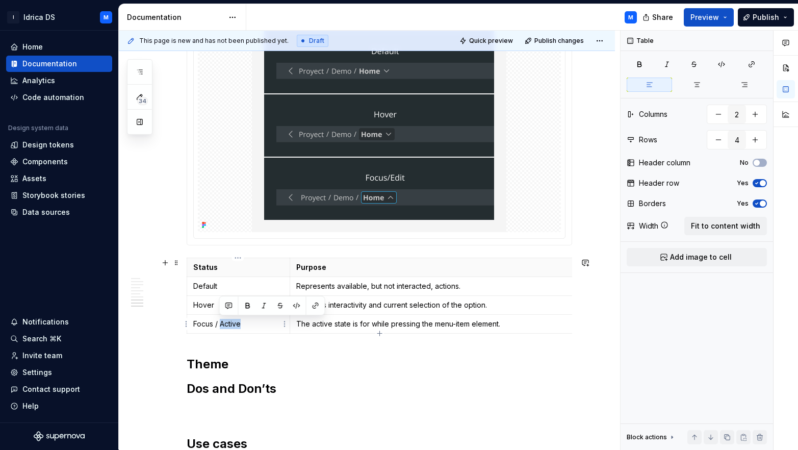
drag, startPoint x: 221, startPoint y: 324, endPoint x: 242, endPoint y: 326, distance: 21.0
click at [242, 326] on p "Focus / Active" at bounding box center [238, 324] width 91 height 10
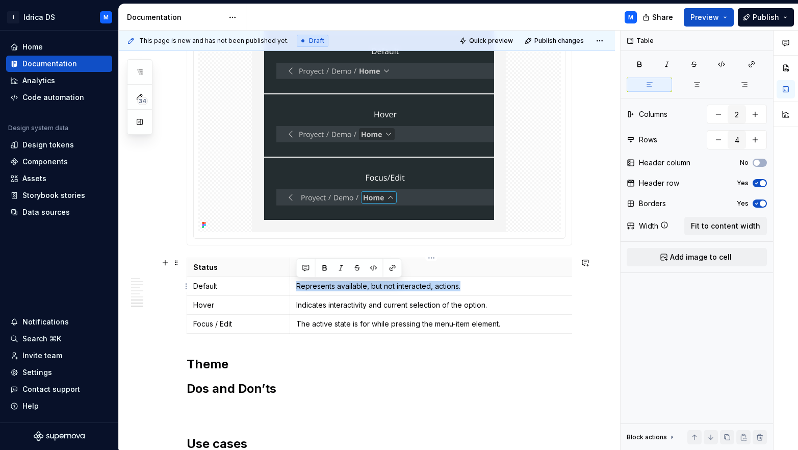
drag, startPoint x: 297, startPoint y: 284, endPoint x: 473, endPoint y: 287, distance: 175.4
click at [473, 287] on p "Represents available, but not interacted, actions." at bounding box center [431, 286] width 271 height 10
drag, startPoint x: 352, startPoint y: 285, endPoint x: 404, endPoint y: 277, distance: 53.2
click at [389, 286] on p "Represents the breadcrumb segment in its normal, non-interacted state." at bounding box center [431, 286] width 271 height 10
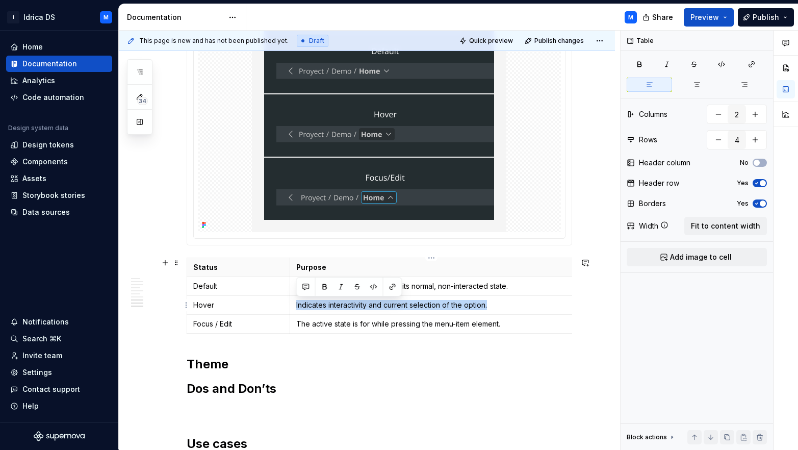
drag, startPoint x: 295, startPoint y: 307, endPoint x: 496, endPoint y: 306, distance: 201.4
click at [496, 306] on td "Indicates interactivity and current selection of the option." at bounding box center [432, 305] width 284 height 19
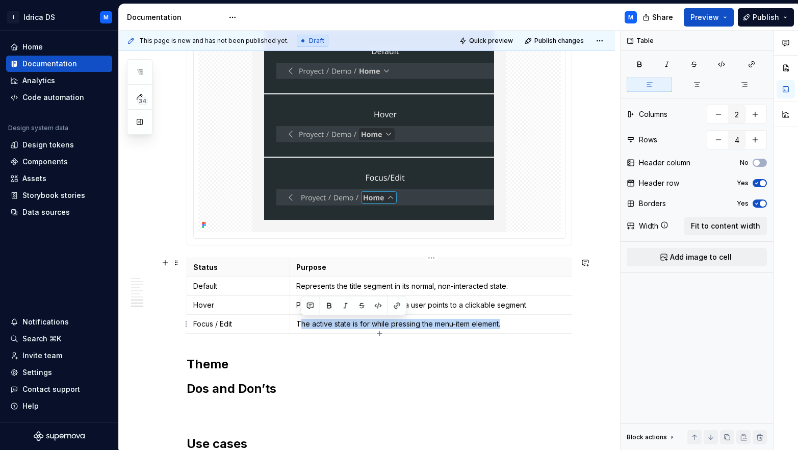
drag, startPoint x: 306, startPoint y: 323, endPoint x: 519, endPoint y: 329, distance: 212.2
click at [519, 329] on p "The active state is for while pressing the menu-item element." at bounding box center [431, 324] width 271 height 10
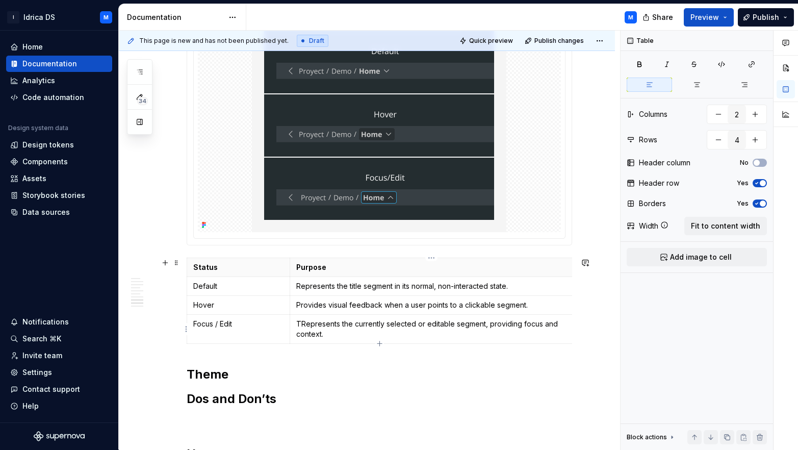
drag, startPoint x: 301, startPoint y: 325, endPoint x: 319, endPoint y: 316, distance: 20.8
click at [301, 325] on p "TRepresents the currently selected or editable segment, providing focus and con…" at bounding box center [431, 329] width 271 height 20
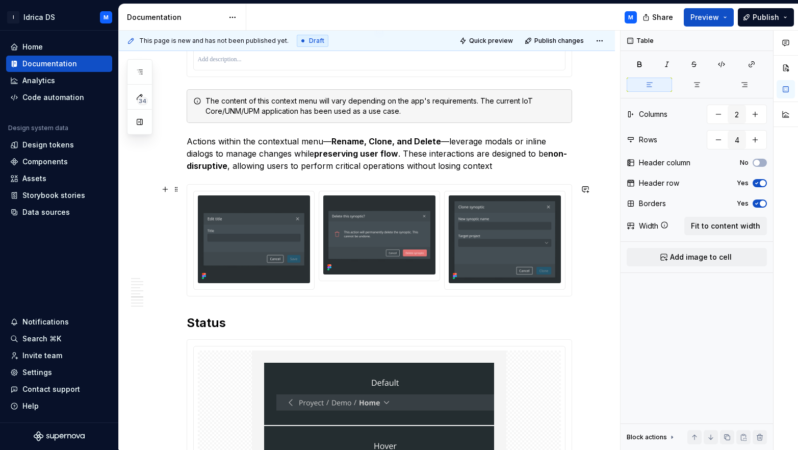
scroll to position [1144, 0]
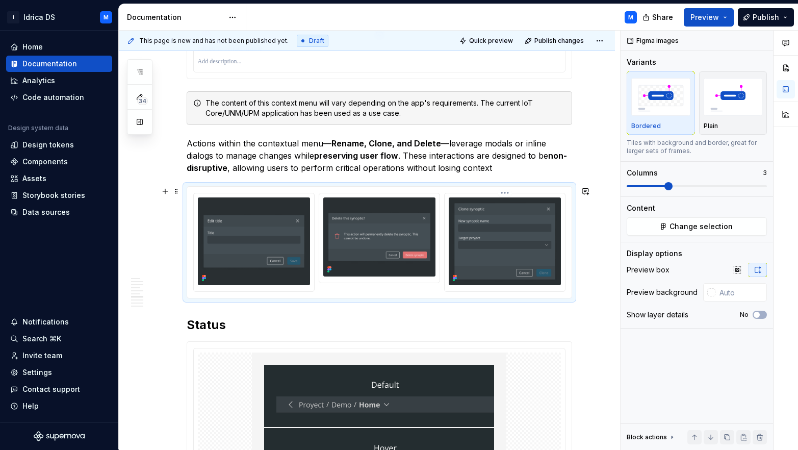
click at [445, 252] on div at bounding box center [505, 242] width 120 height 98
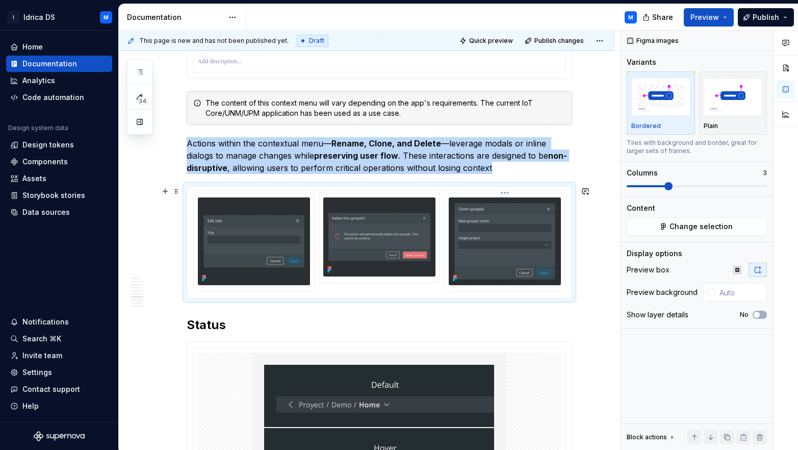
click at [478, 239] on img at bounding box center [505, 241] width 112 height 88
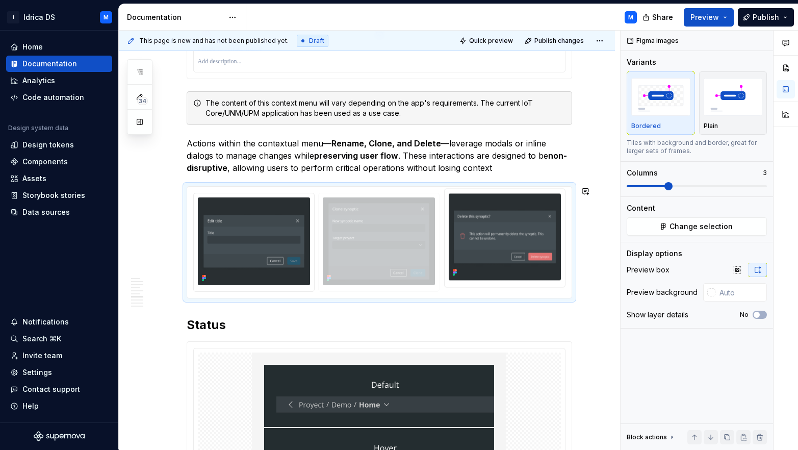
drag, startPoint x: 481, startPoint y: 239, endPoint x: 363, endPoint y: 238, distance: 118.8
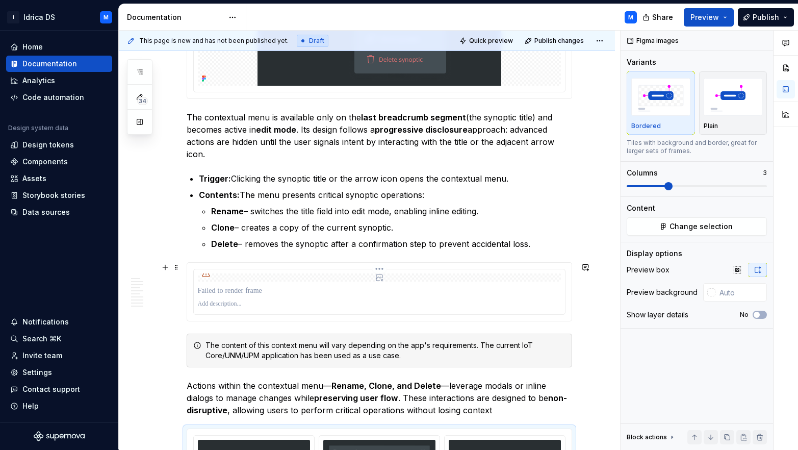
scroll to position [997, 0]
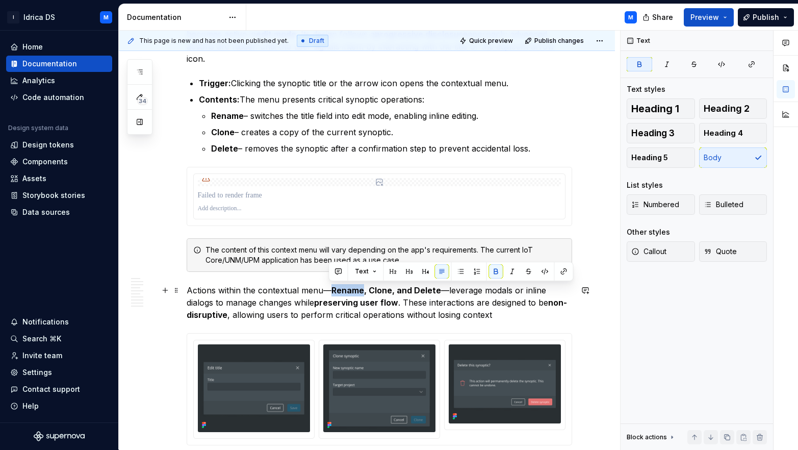
drag, startPoint x: 331, startPoint y: 288, endPoint x: 359, endPoint y: 287, distance: 28.1
click at [359, 287] on strong "Rename, Clone, and Delete" at bounding box center [386, 290] width 110 height 10
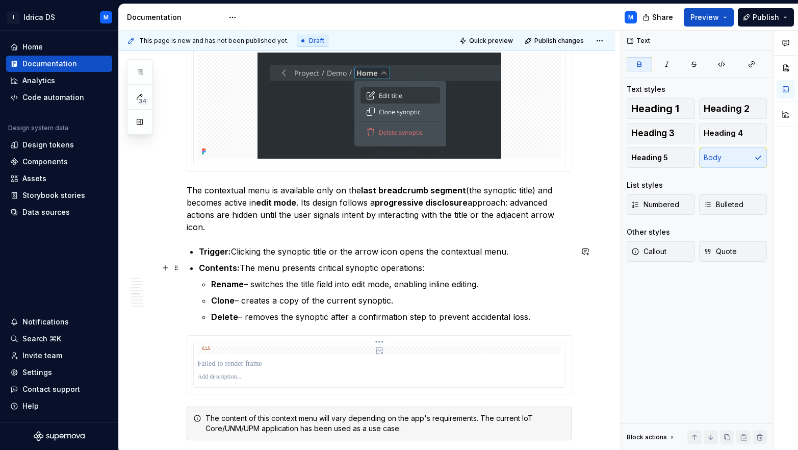
scroll to position [750, 0]
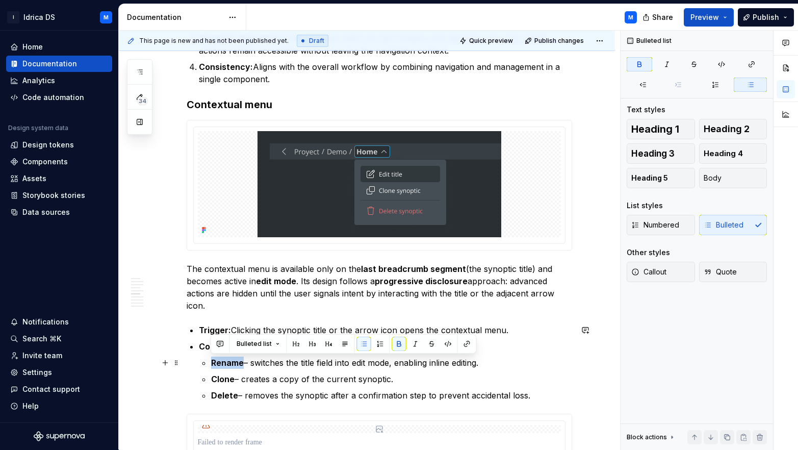
drag, startPoint x: 213, startPoint y: 364, endPoint x: 243, endPoint y: 361, distance: 30.2
click at [243, 361] on p "Rename – switches the title field into edit mode, enabling inline editing." at bounding box center [391, 362] width 361 height 12
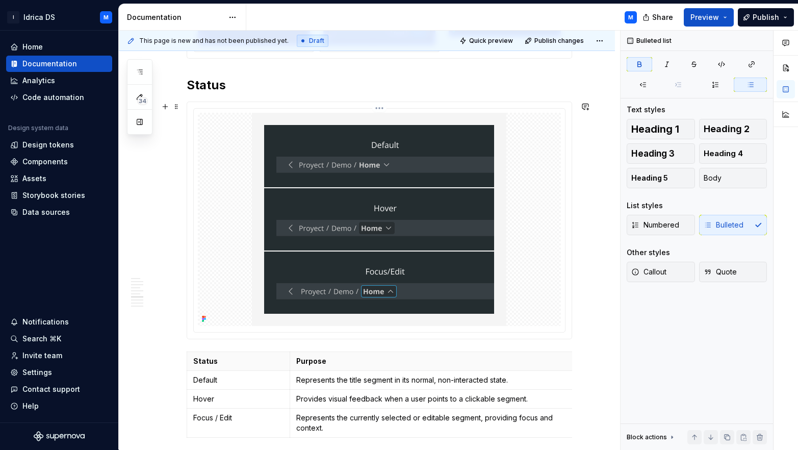
scroll to position [1583, 0]
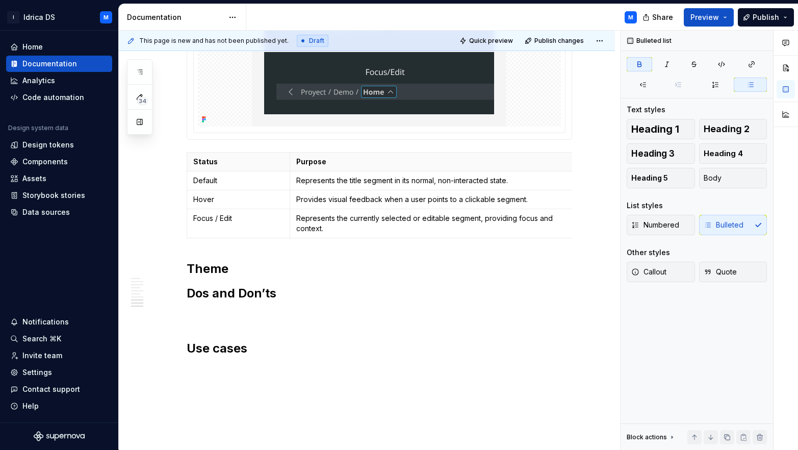
type textarea "*"
